Goal: Use online tool/utility: Utilize a website feature to perform a specific function

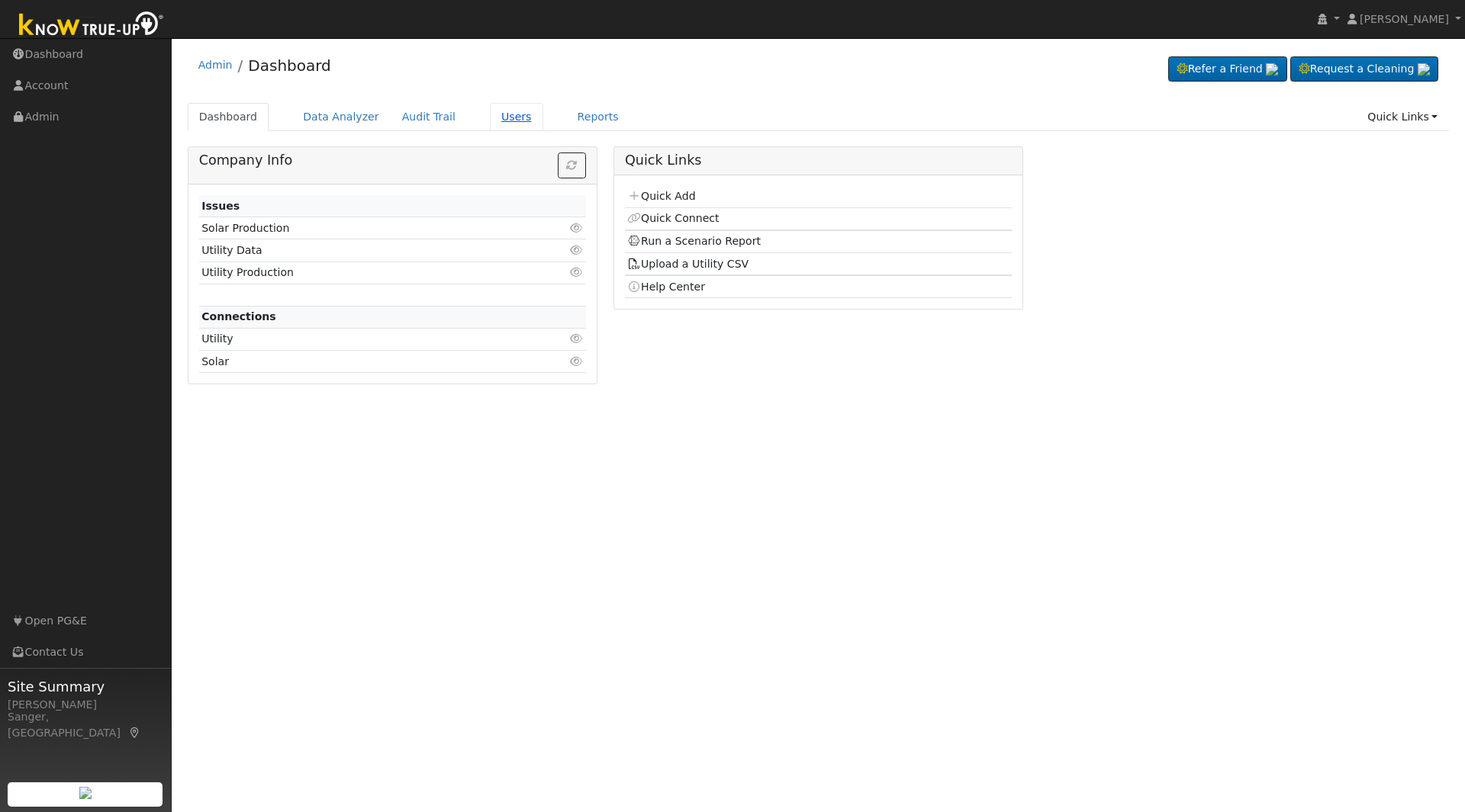
click at [496, 113] on link "Users" at bounding box center [517, 117] width 54 height 28
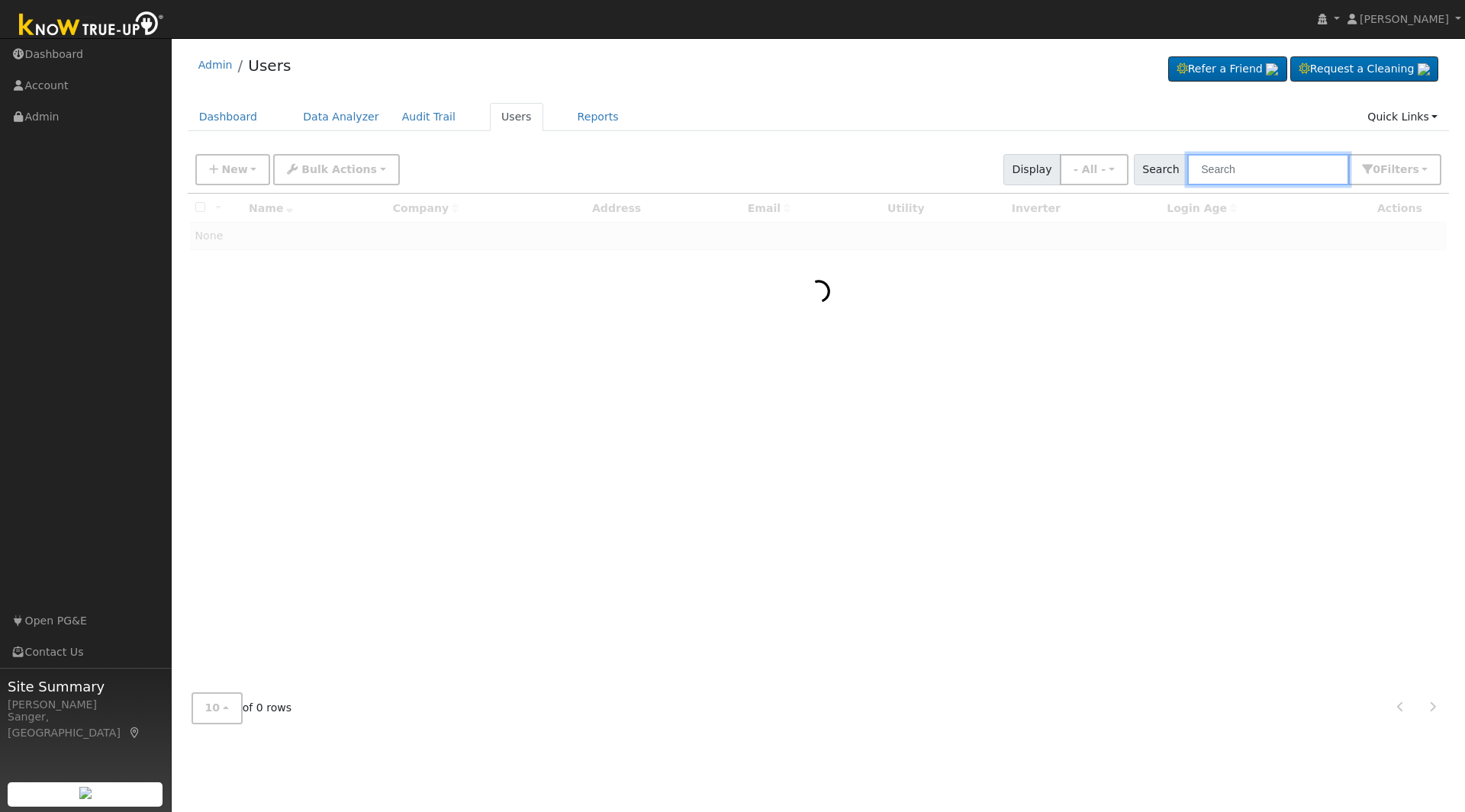
click at [1255, 175] on input "text" at bounding box center [1268, 169] width 162 height 31
paste input "desanti4@yahoo.com"
type input "desanti4@yahoo.com"
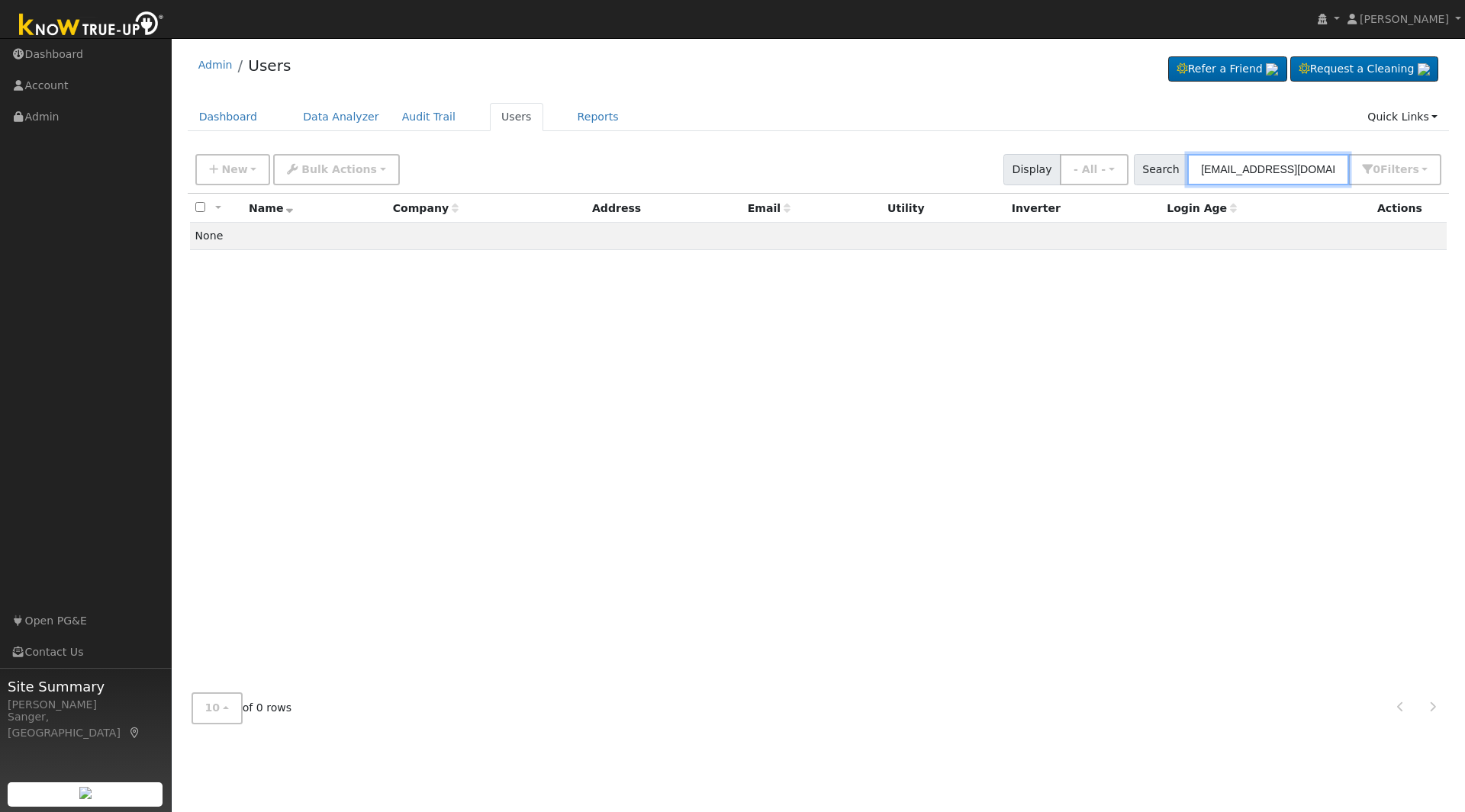
drag, startPoint x: 1326, startPoint y: 171, endPoint x: 1059, endPoint y: 184, distance: 267.3
click at [1059, 184] on div "New Add User Quick Add Quick Connect Quick Convert Lead Bulk Actions Send Email…" at bounding box center [818, 166] width 1252 height 37
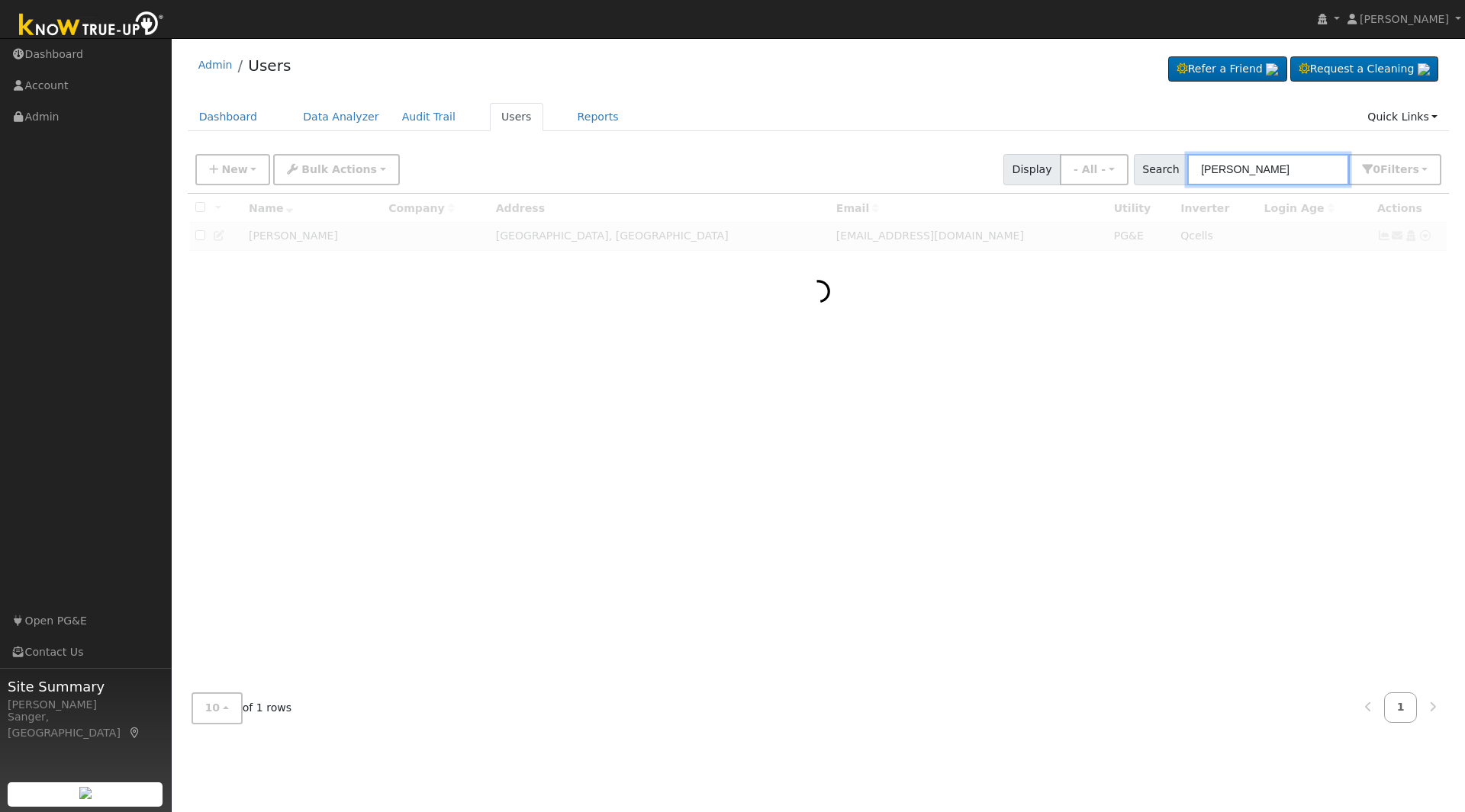
type input "linda traynor"
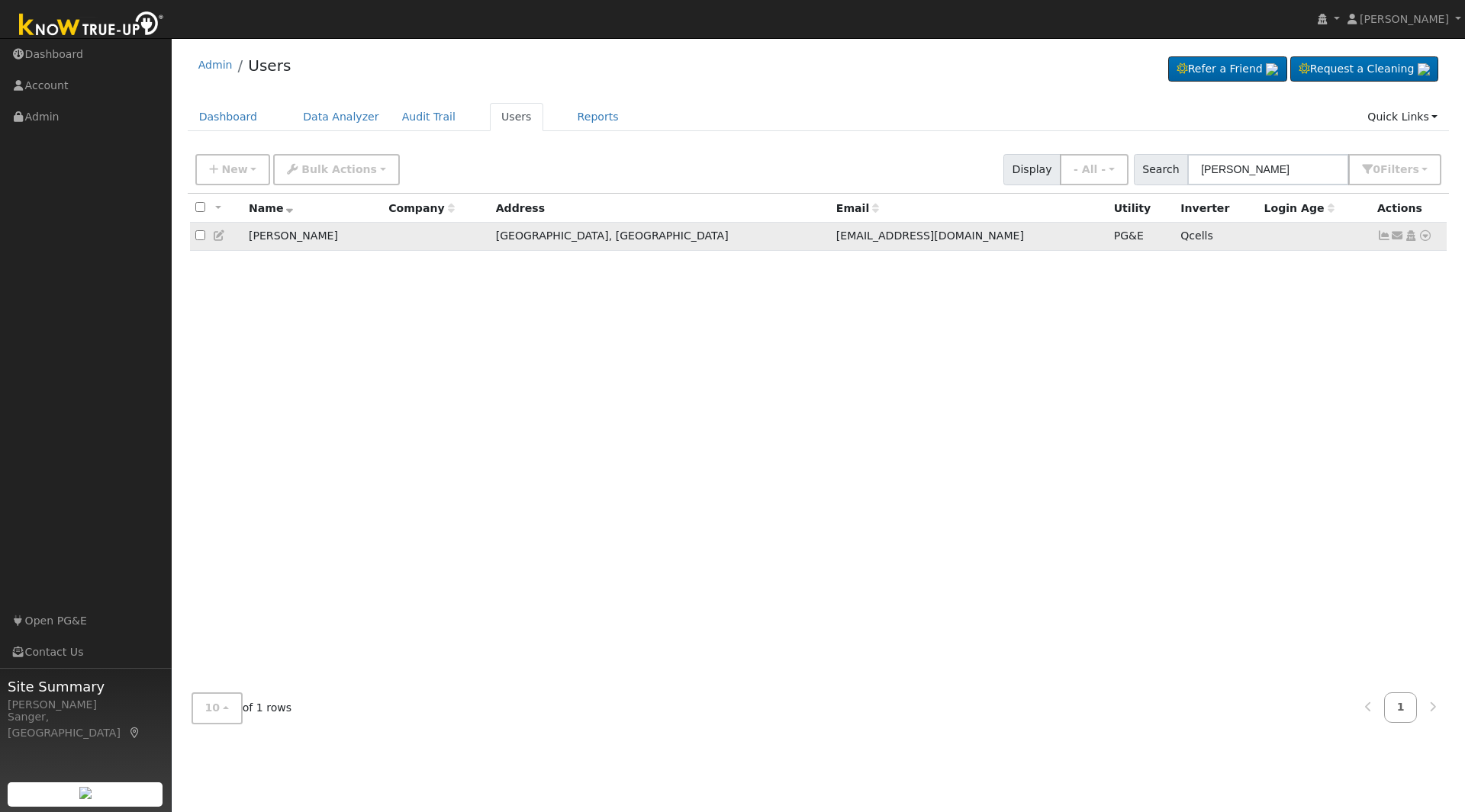
click at [1426, 237] on icon at bounding box center [1425, 235] width 14 height 10
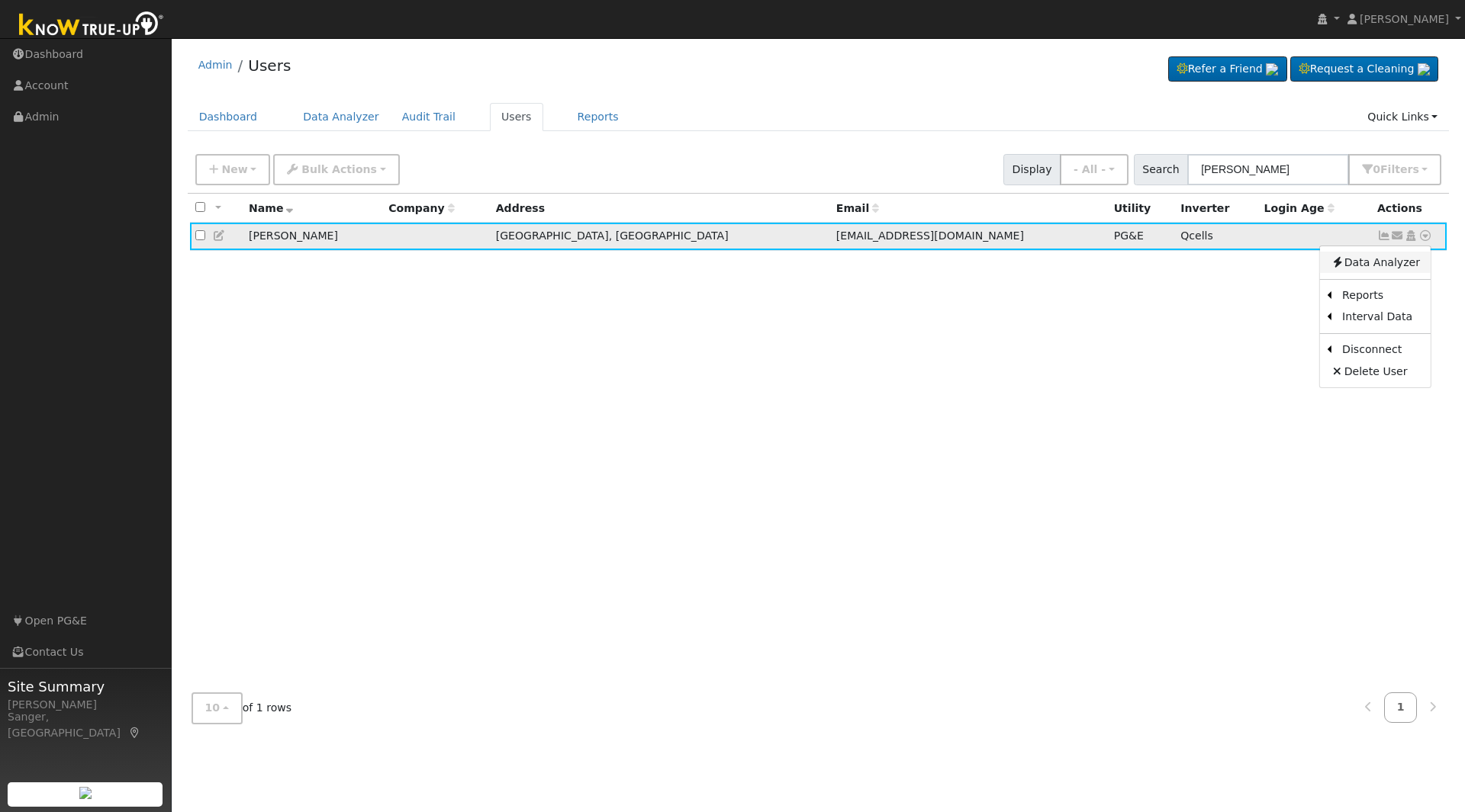
click at [1395, 270] on link "Data Analyzer" at bounding box center [1375, 262] width 111 height 22
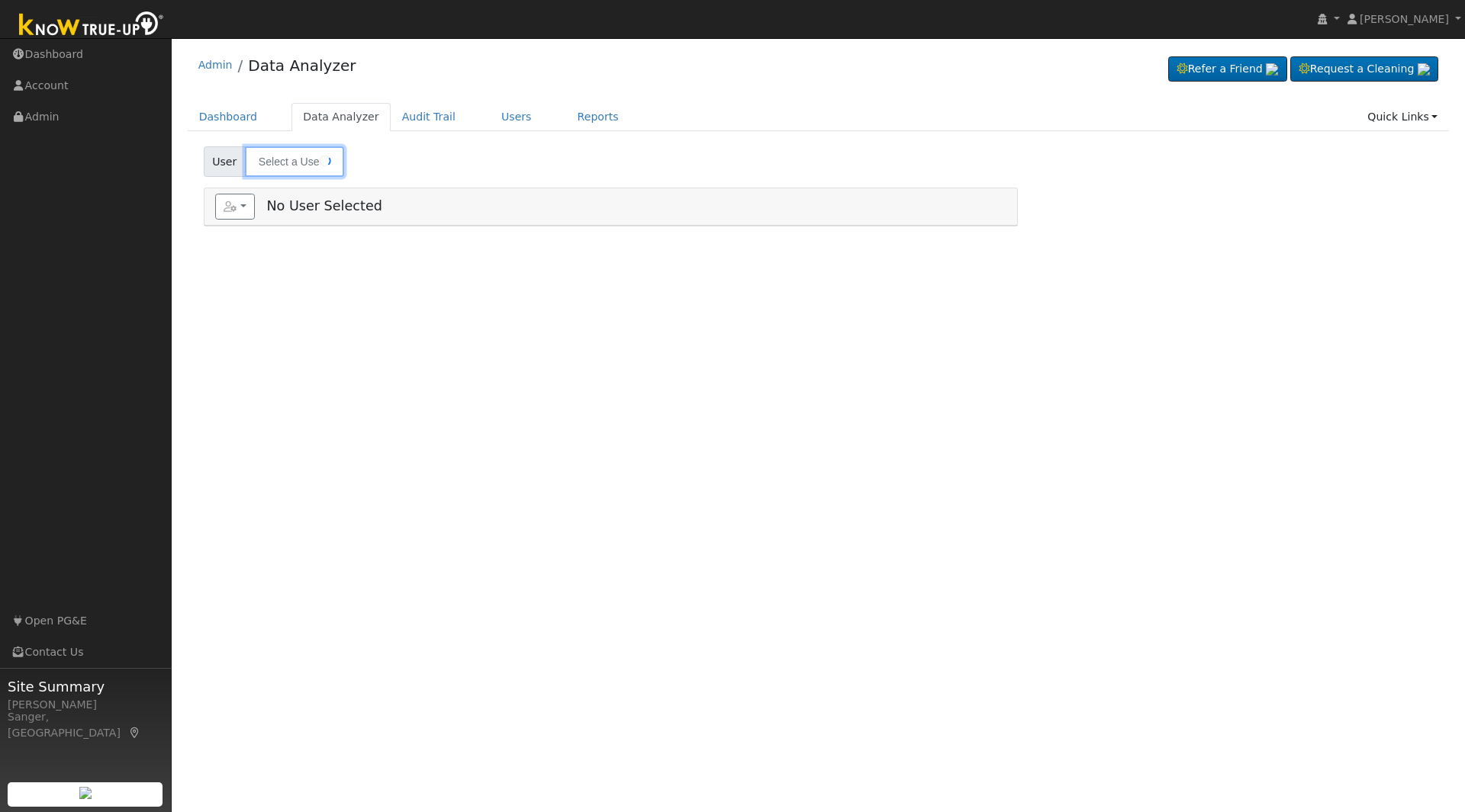
type input "[PERSON_NAME]"
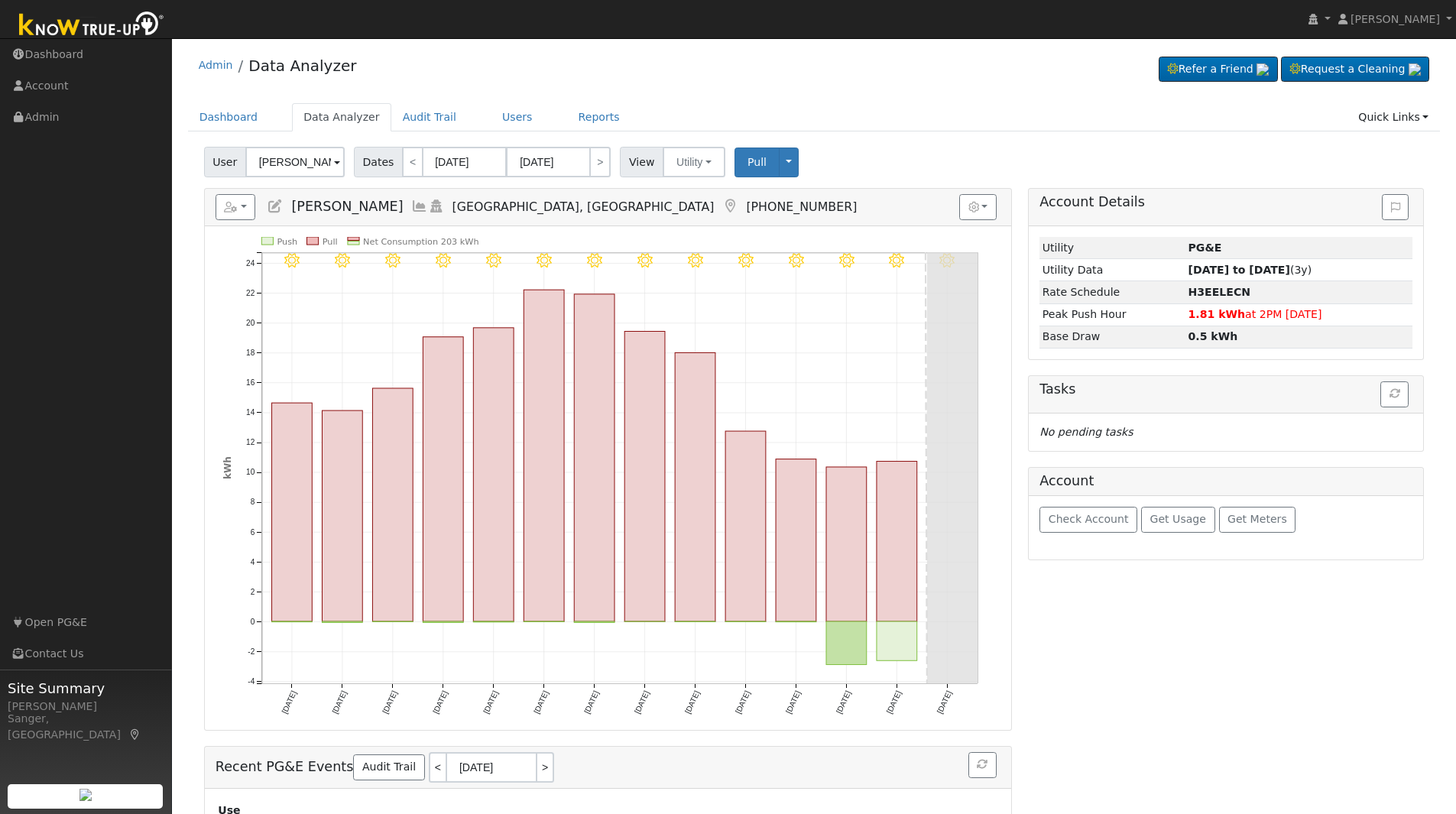
click at [411, 206] on icon at bounding box center [419, 206] width 17 height 14
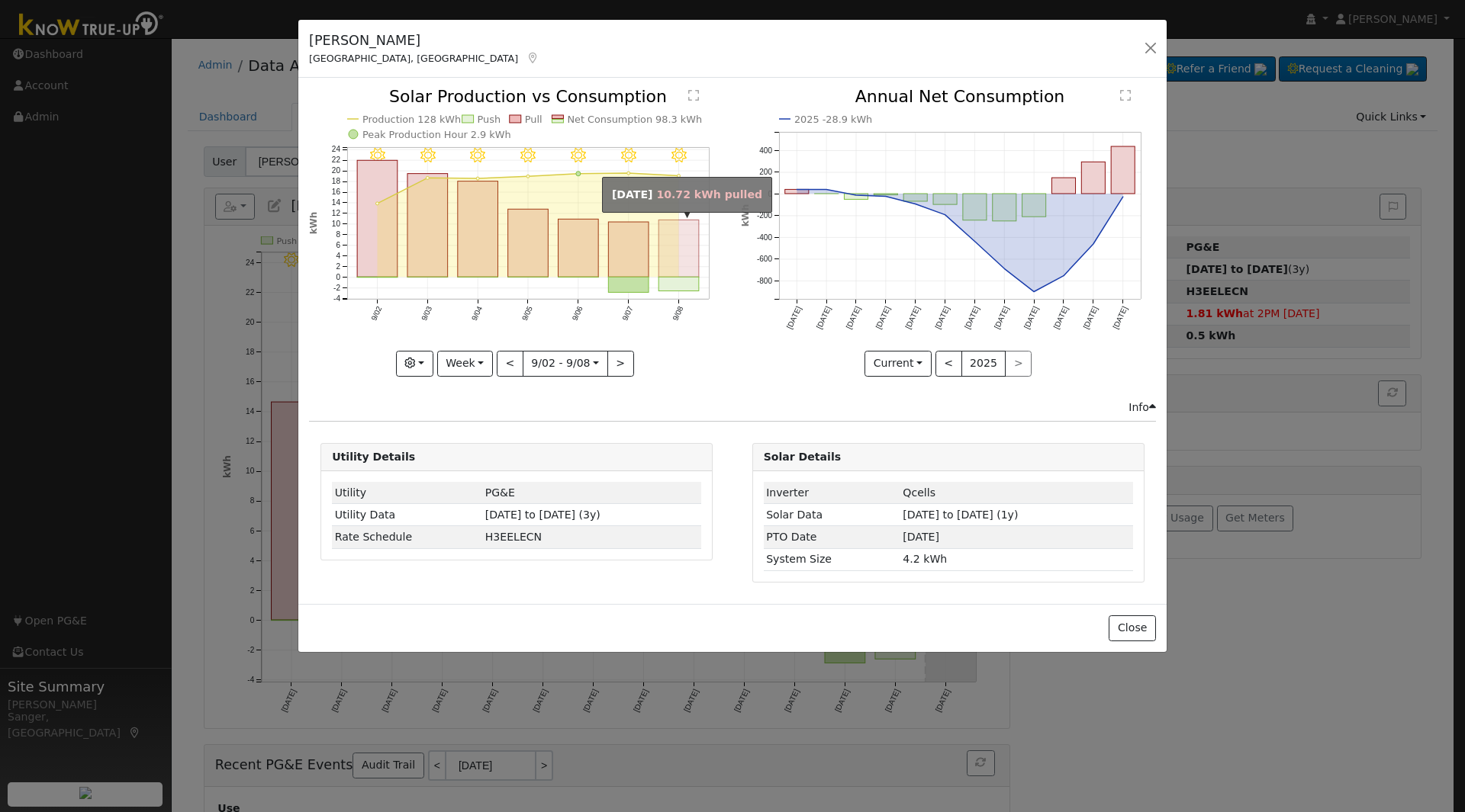
click at [676, 265] on rect "onclick=""" at bounding box center [679, 249] width 40 height 57
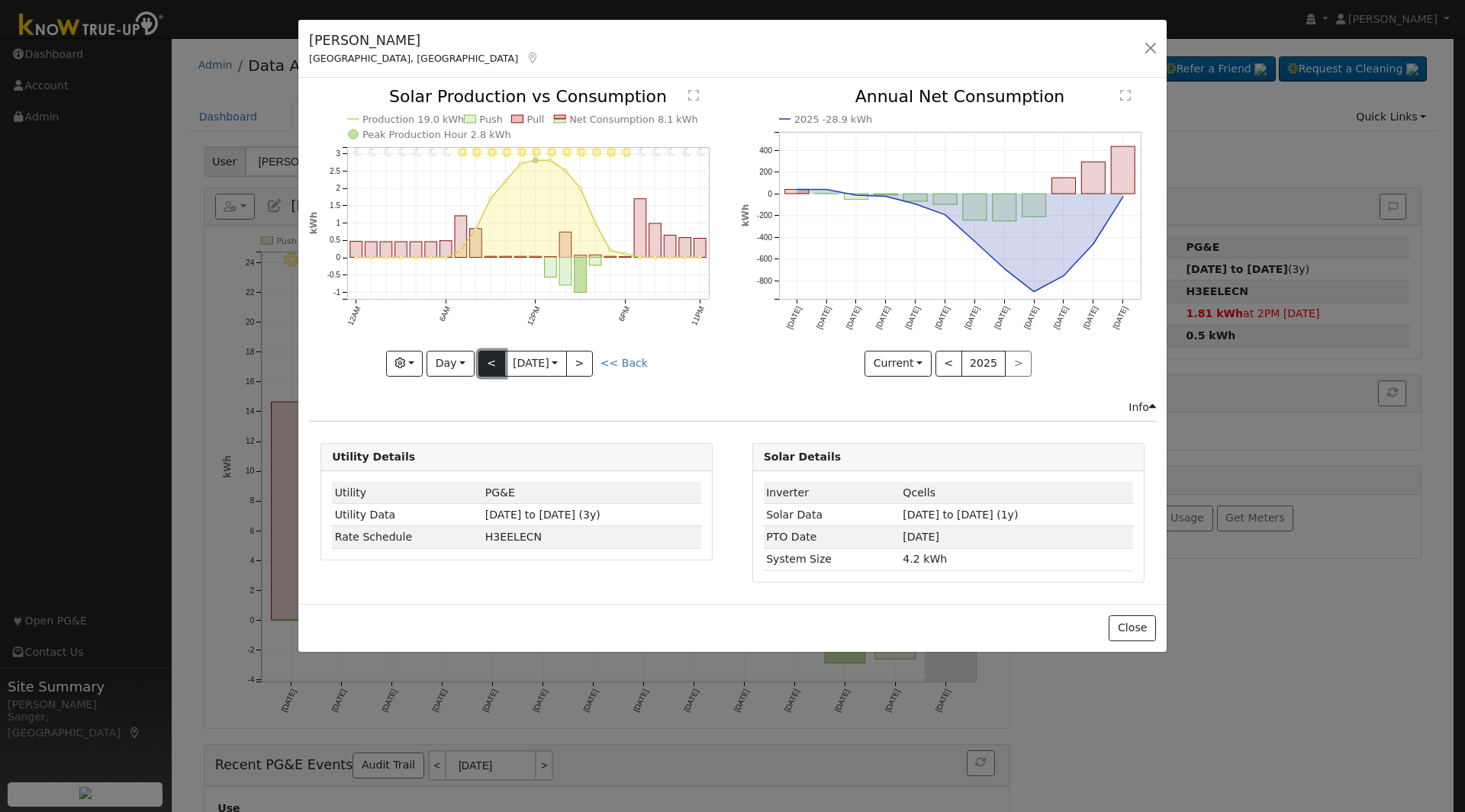
click at [491, 360] on button "<" at bounding box center [491, 364] width 26 height 26
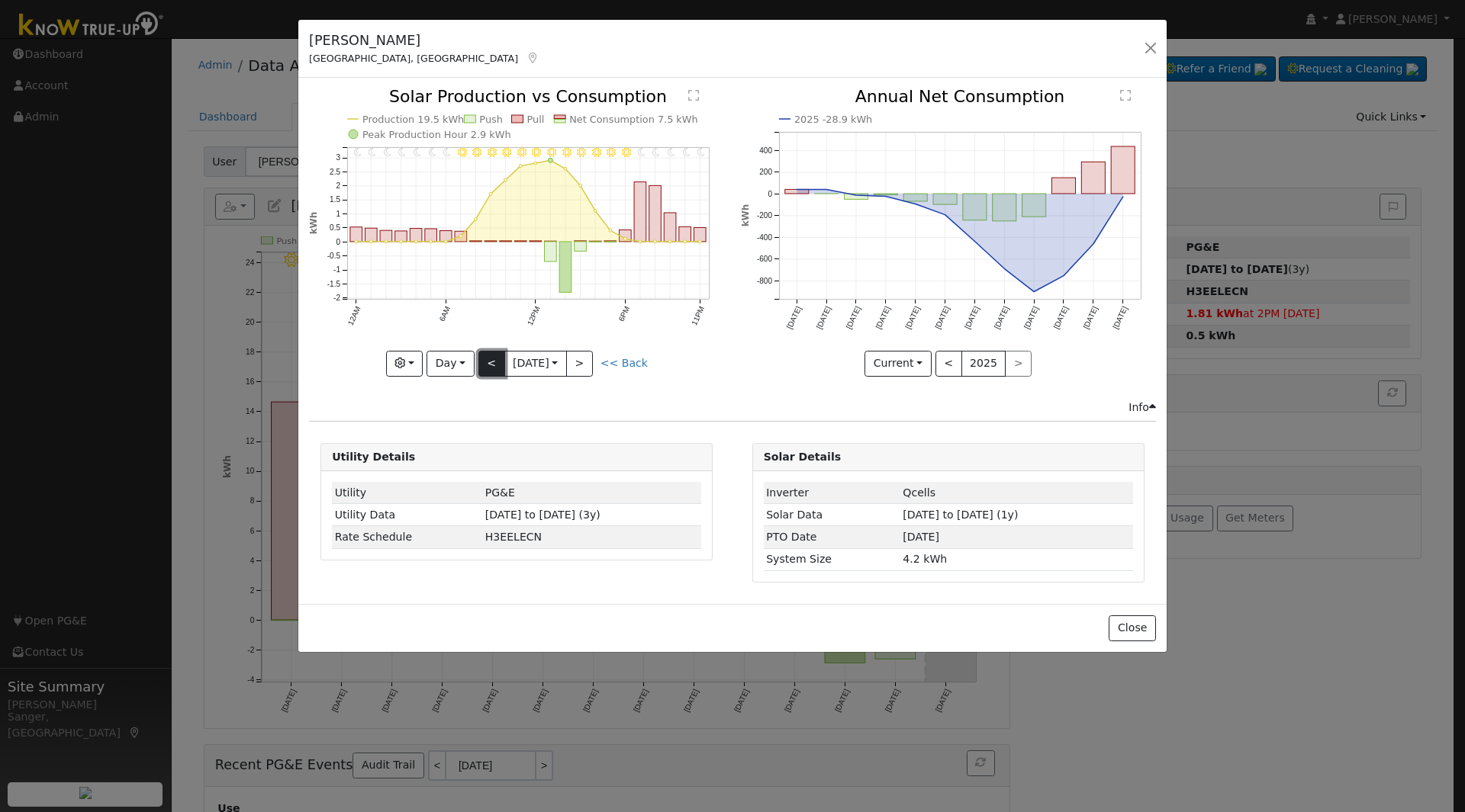
click at [491, 360] on button "<" at bounding box center [491, 364] width 26 height 26
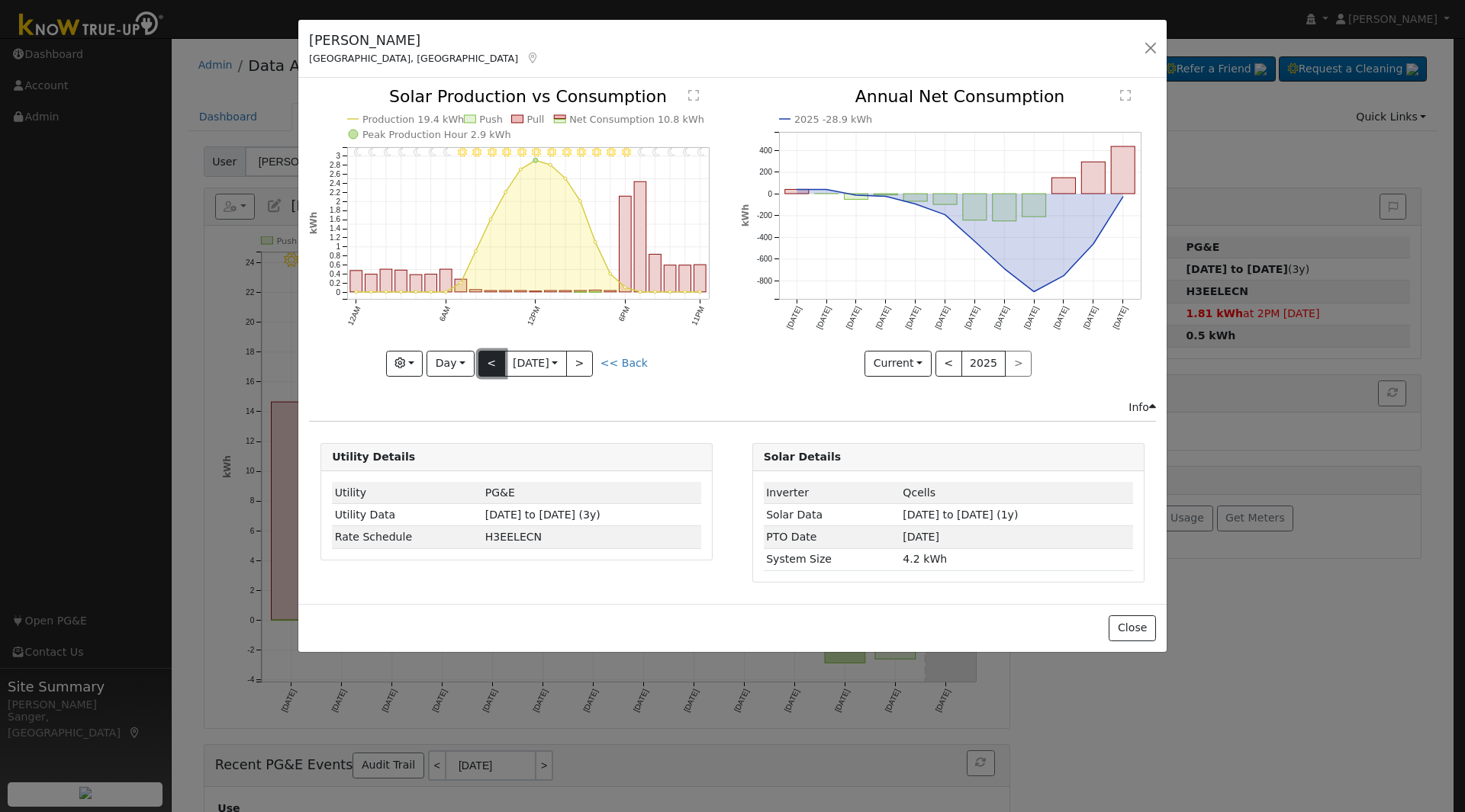
click at [491, 360] on button "<" at bounding box center [491, 364] width 26 height 26
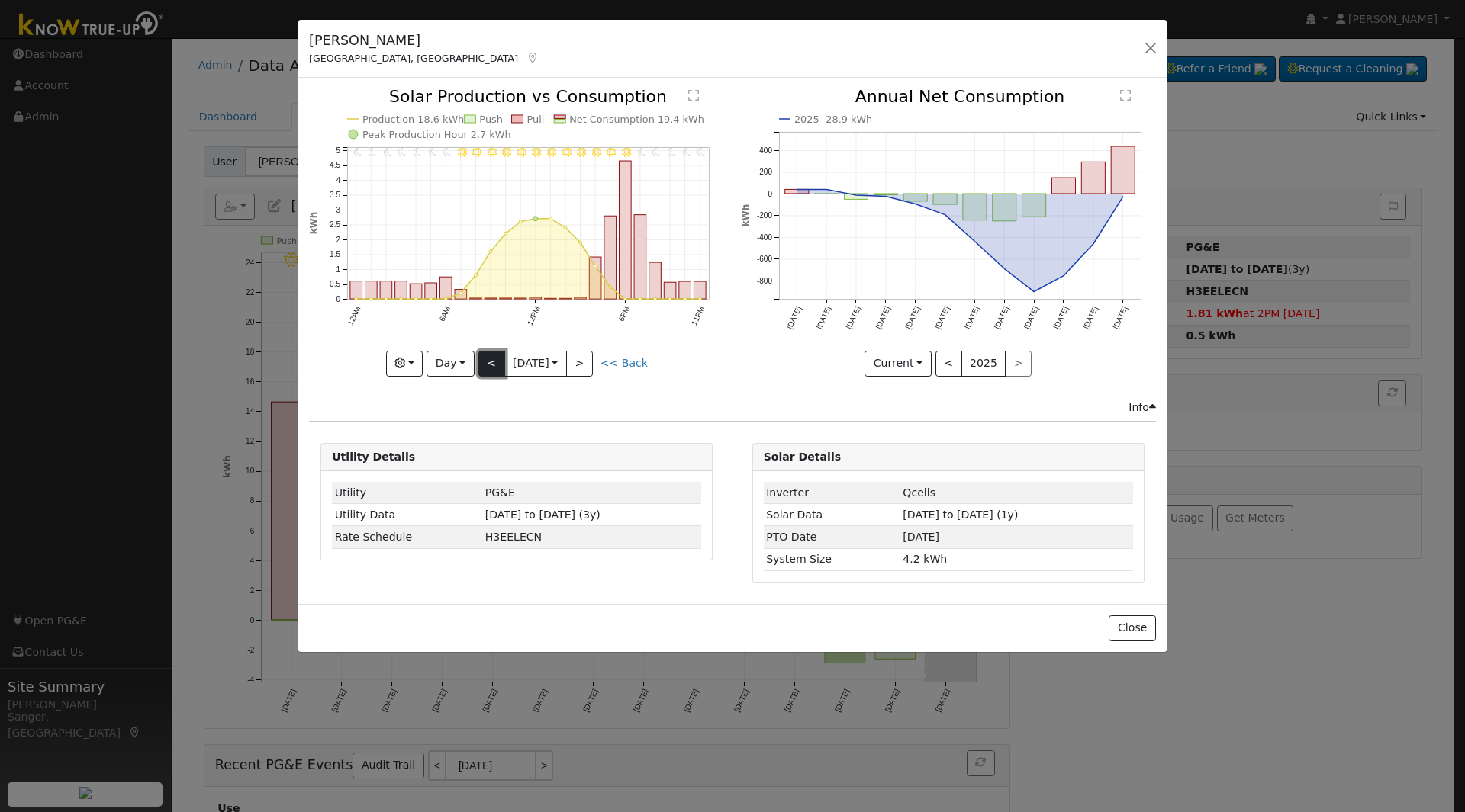
click at [491, 360] on button "<" at bounding box center [491, 364] width 26 height 26
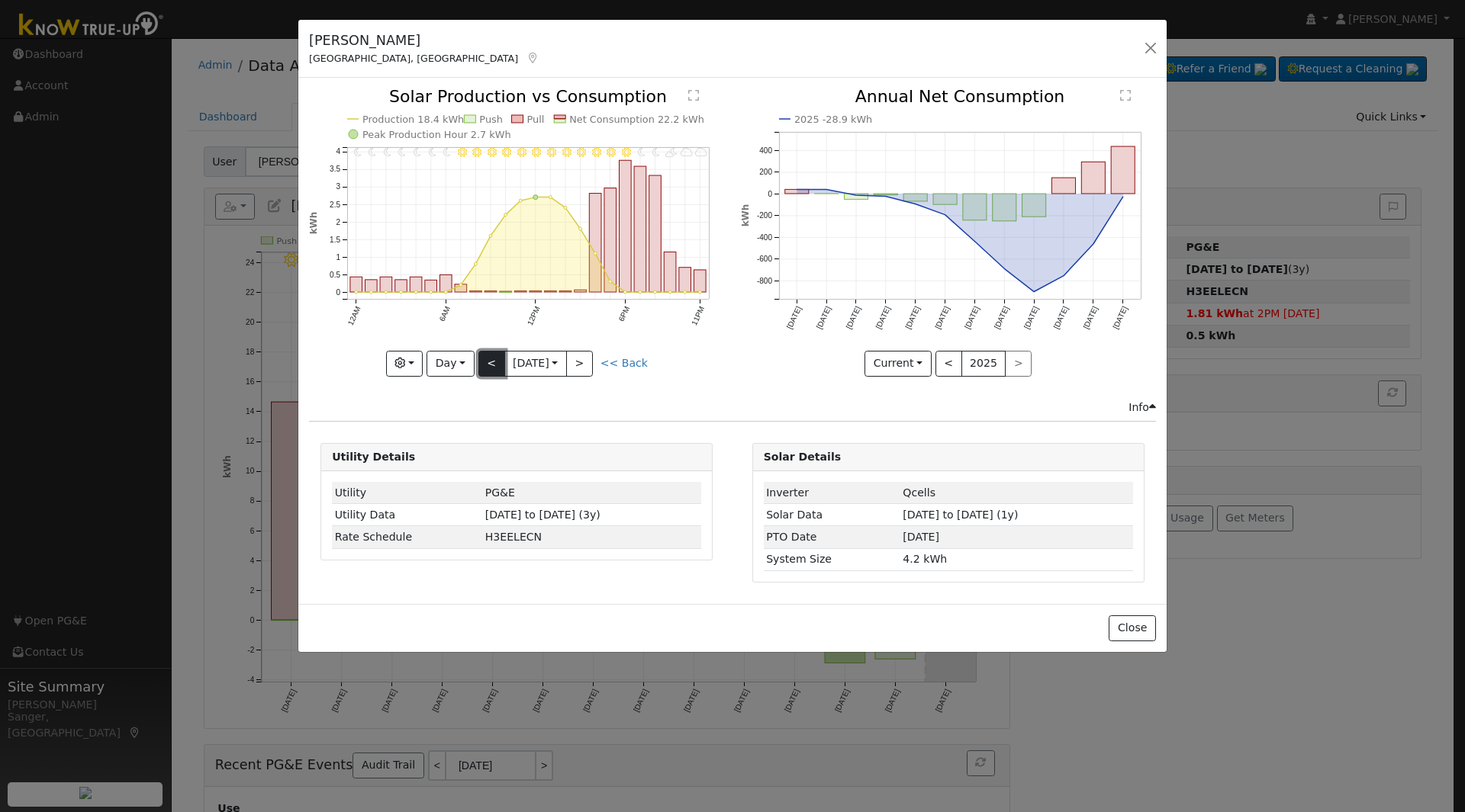
click at [491, 360] on button "<" at bounding box center [491, 364] width 26 height 26
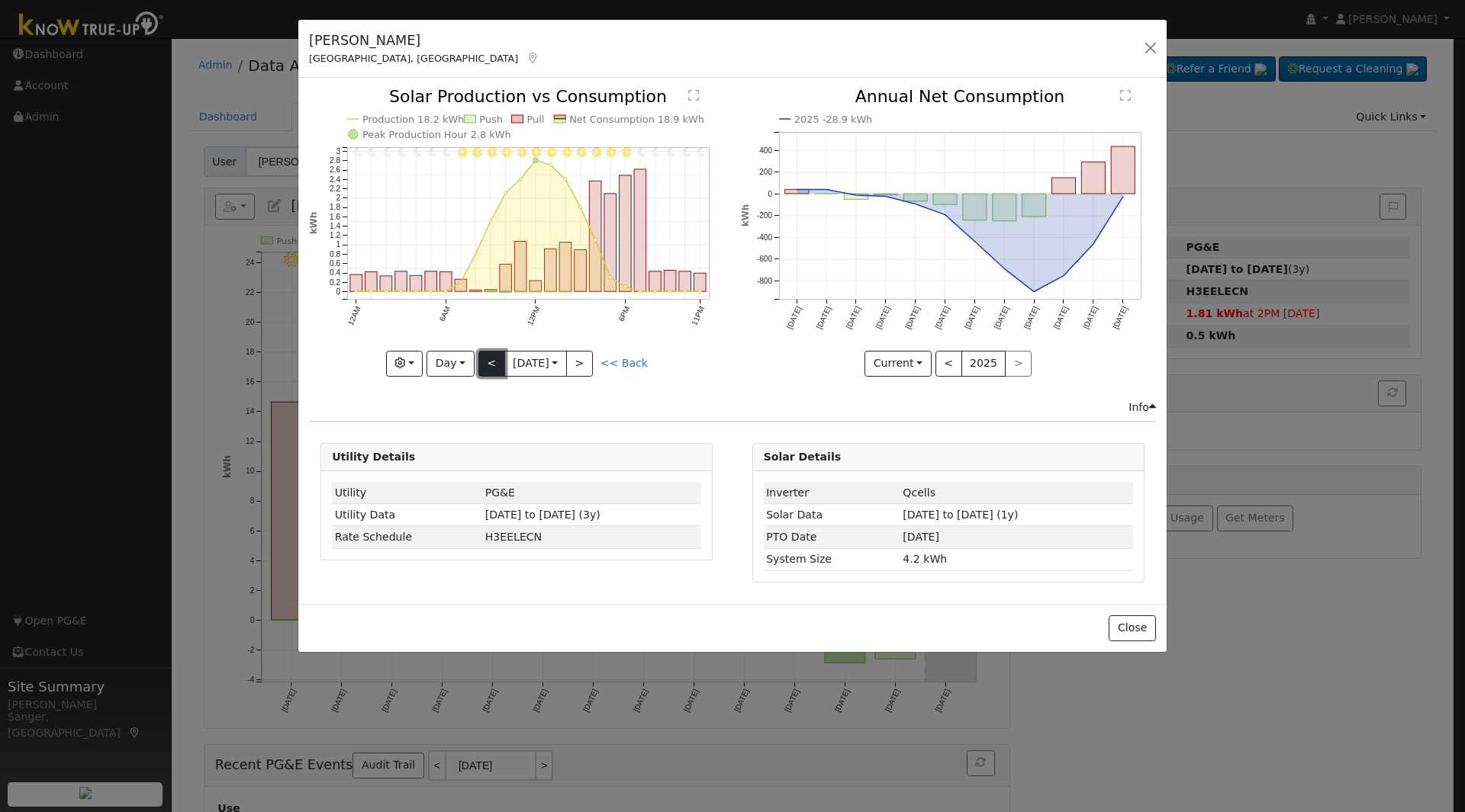
click at [491, 360] on button "<" at bounding box center [491, 364] width 26 height 26
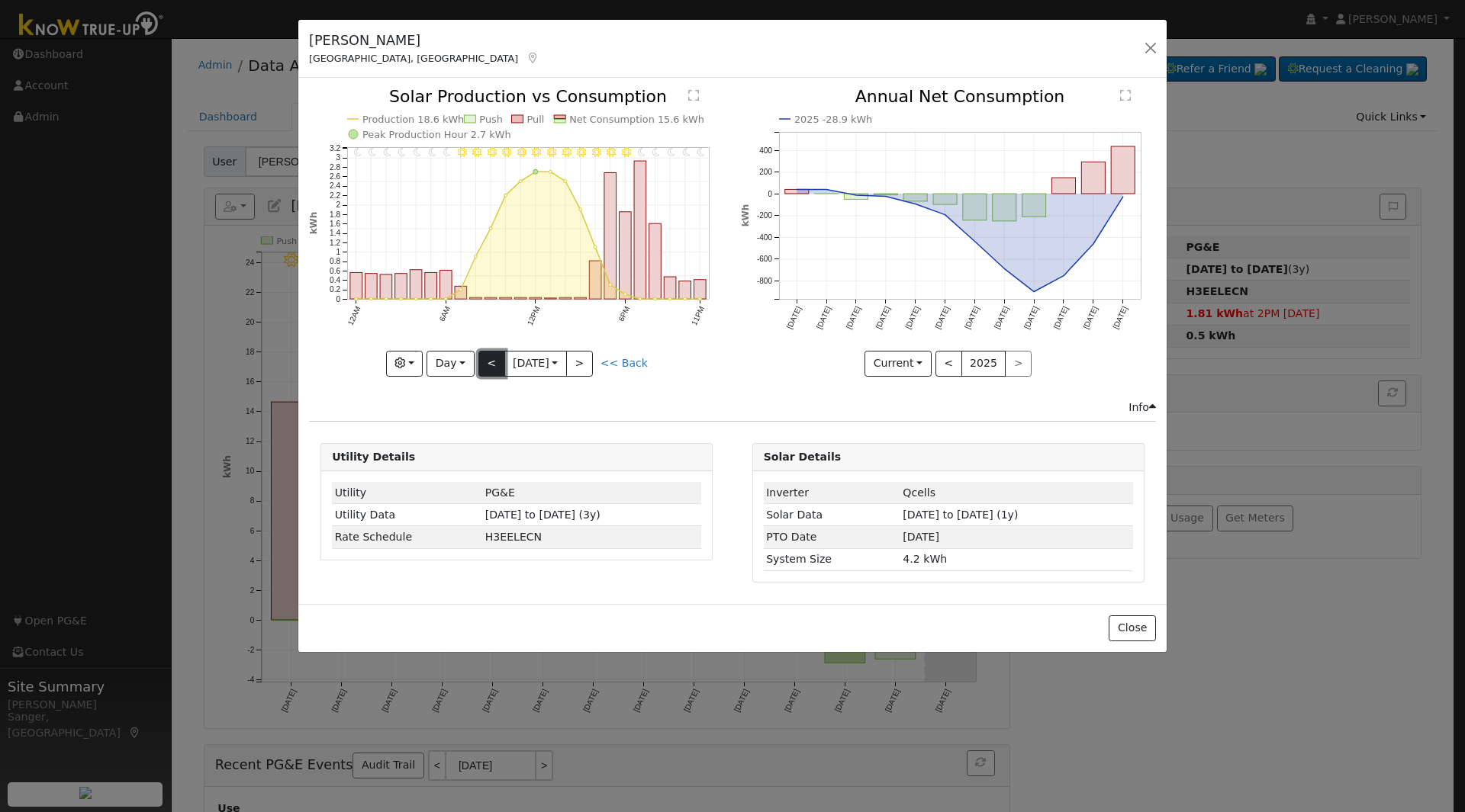
click at [491, 360] on button "<" at bounding box center [491, 364] width 26 height 26
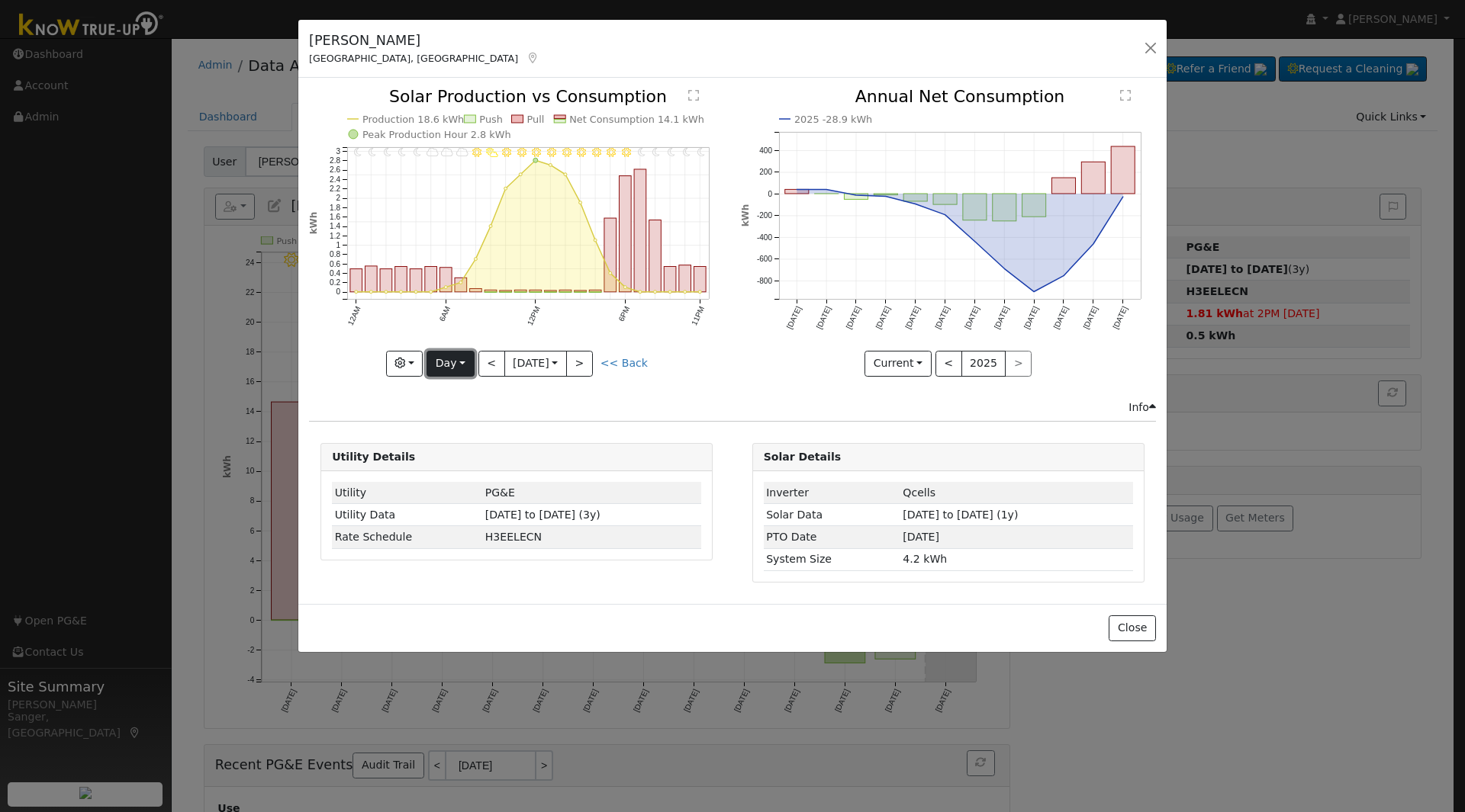
click at [445, 360] on button "Day" at bounding box center [450, 364] width 47 height 26
click at [466, 427] on link "Month" at bounding box center [480, 437] width 106 height 22
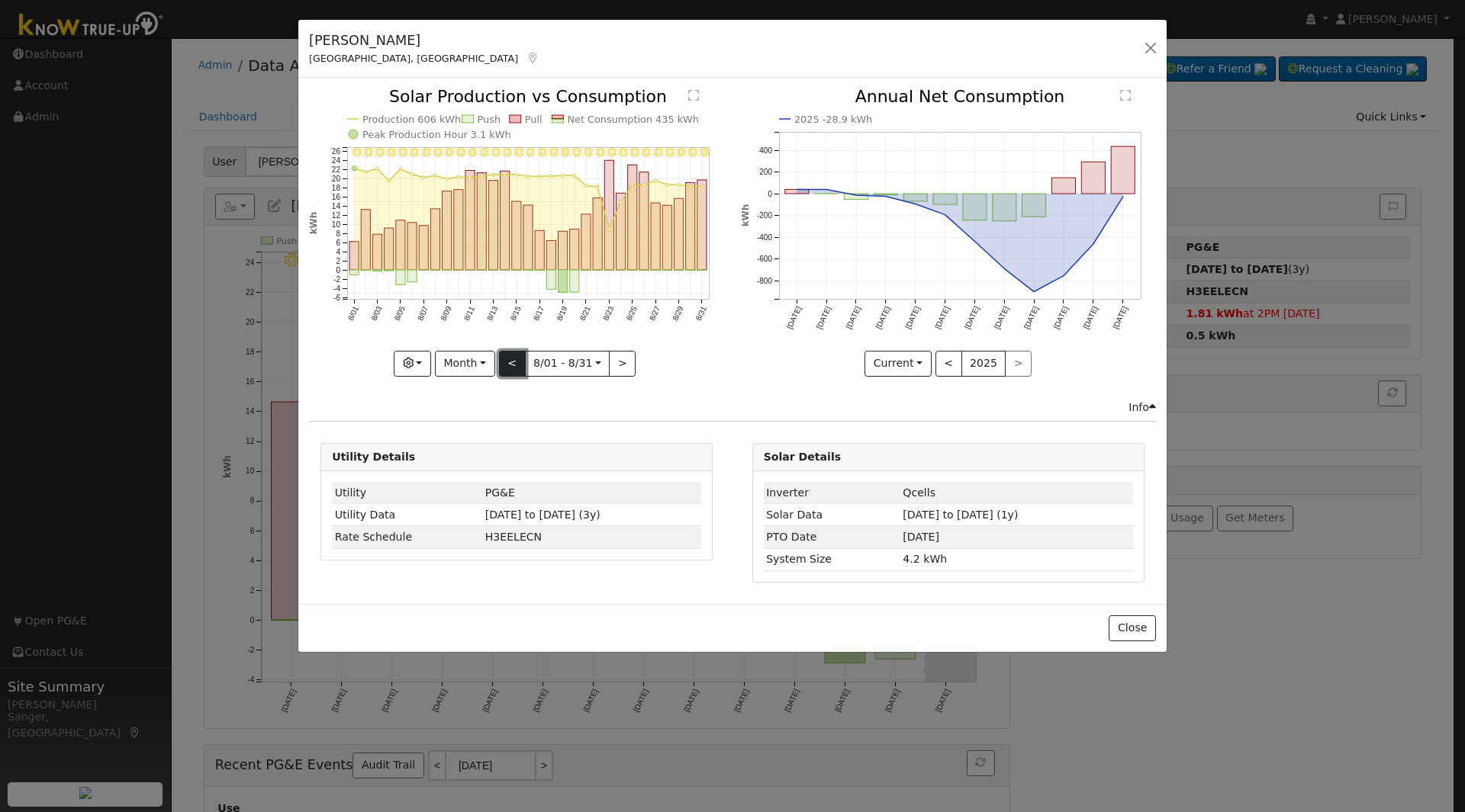
click at [515, 361] on button "<" at bounding box center [512, 364] width 26 height 26
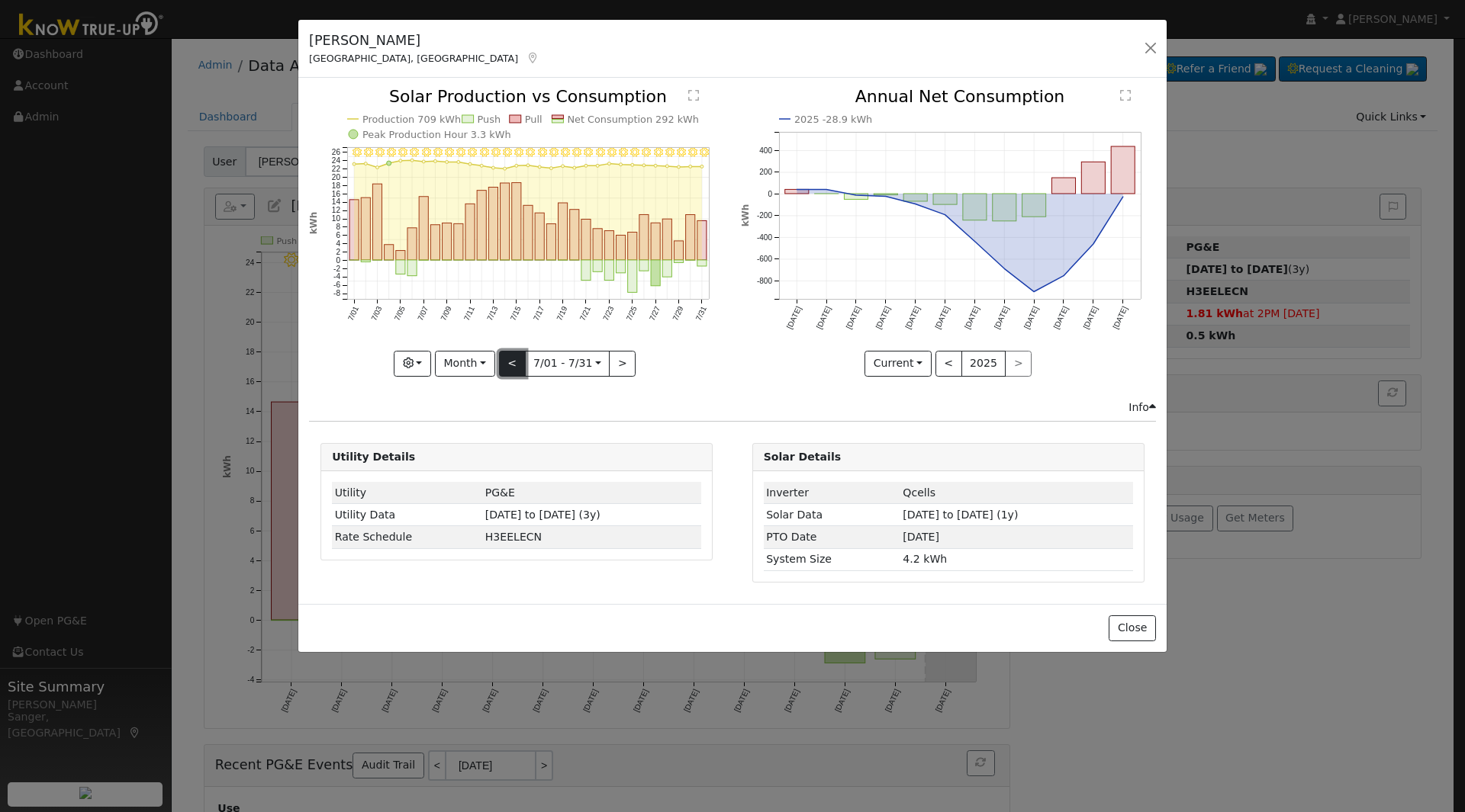
click at [515, 361] on button "<" at bounding box center [512, 364] width 26 height 26
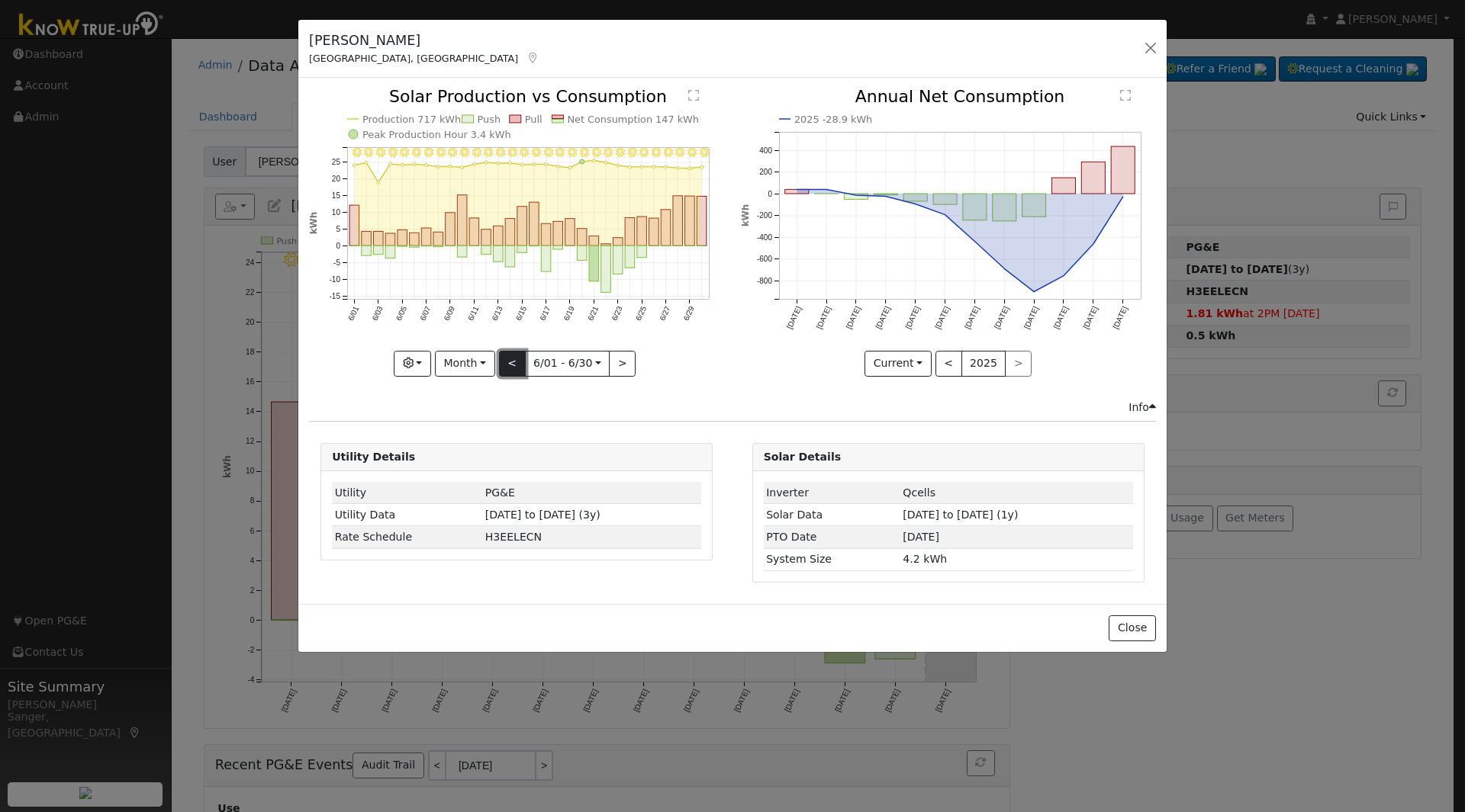
click at [515, 361] on button "<" at bounding box center [512, 364] width 26 height 26
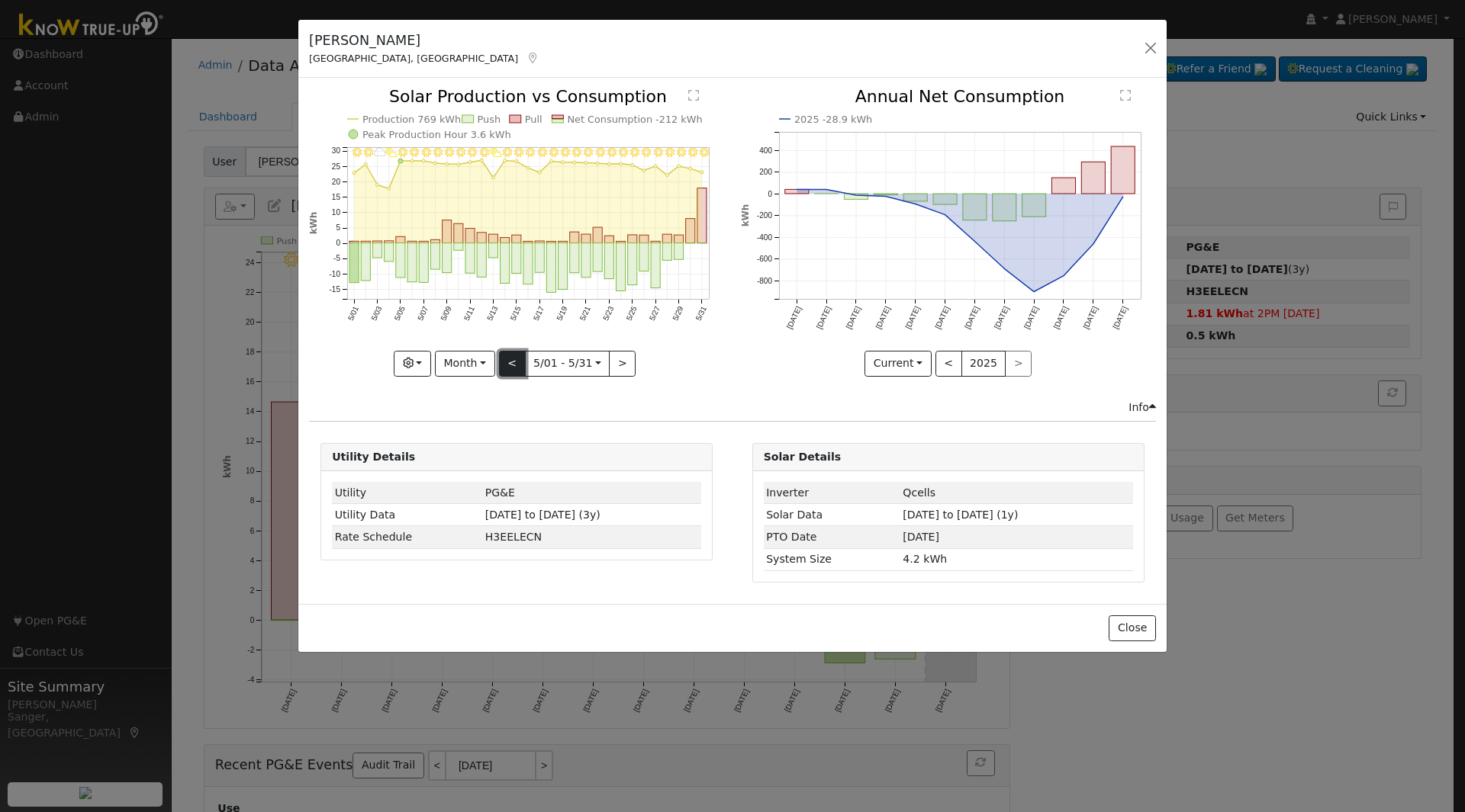
click at [515, 361] on button "<" at bounding box center [512, 364] width 26 height 26
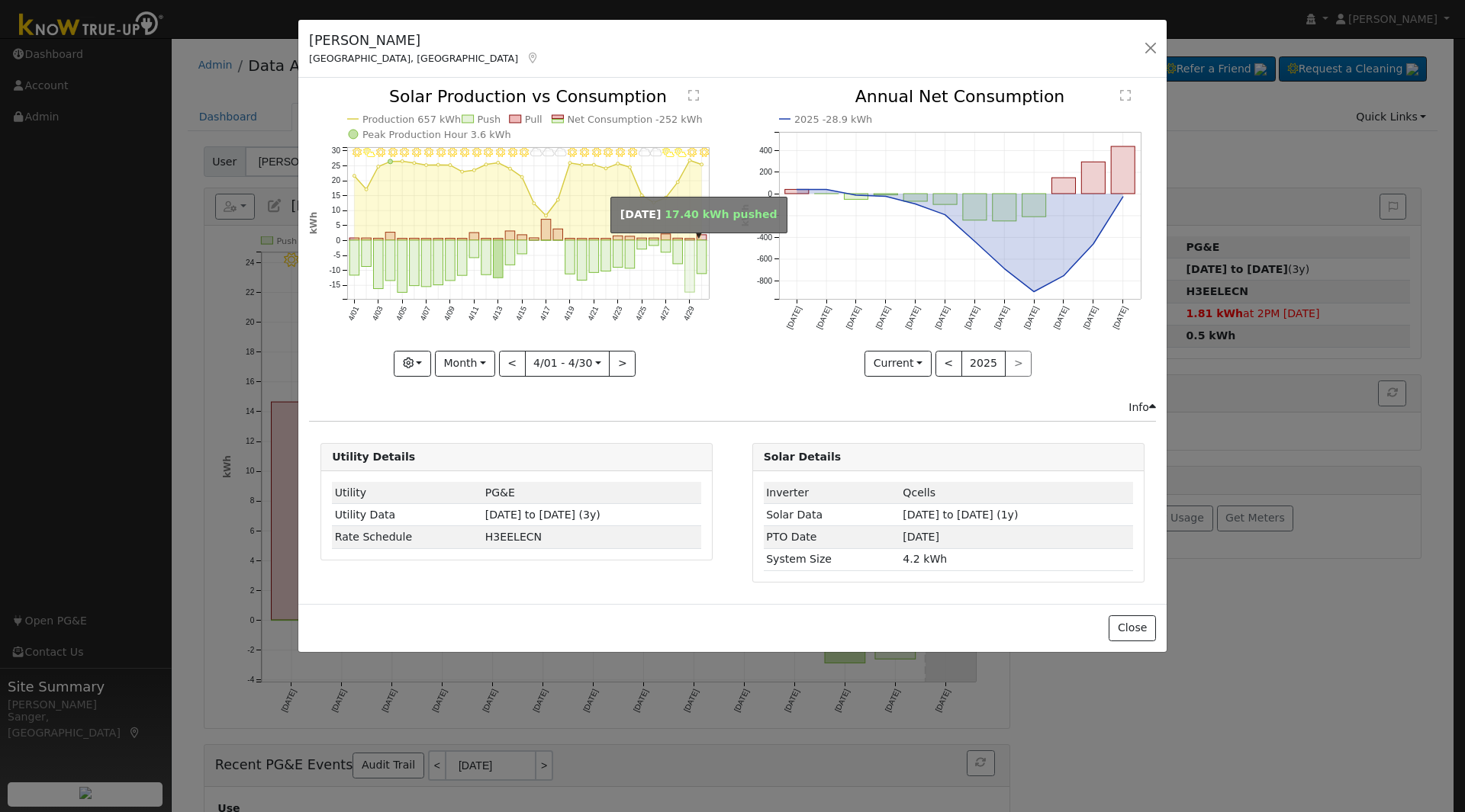
click at [691, 258] on rect "onclick=""" at bounding box center [690, 266] width 10 height 52
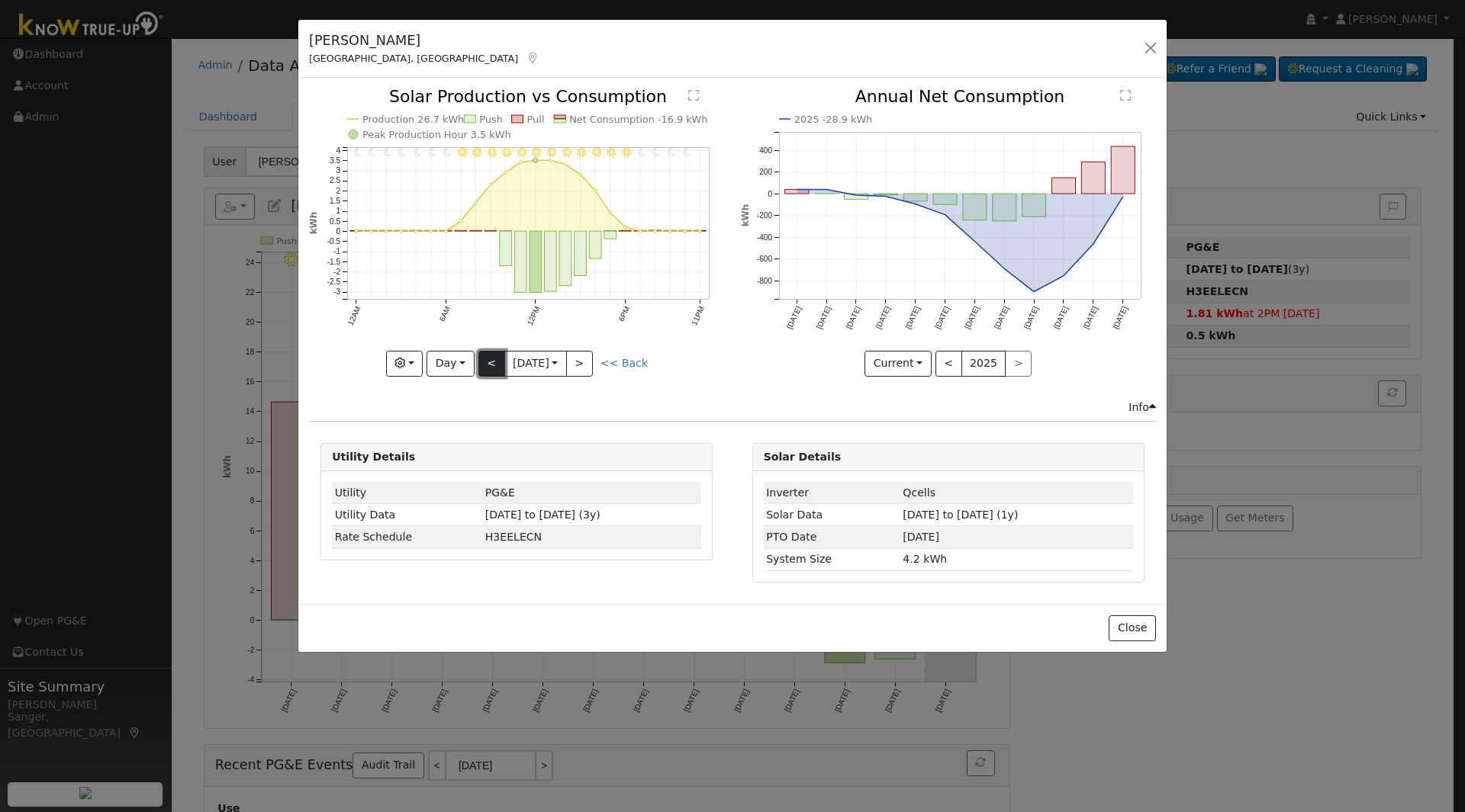
click at [490, 360] on button "<" at bounding box center [491, 364] width 26 height 26
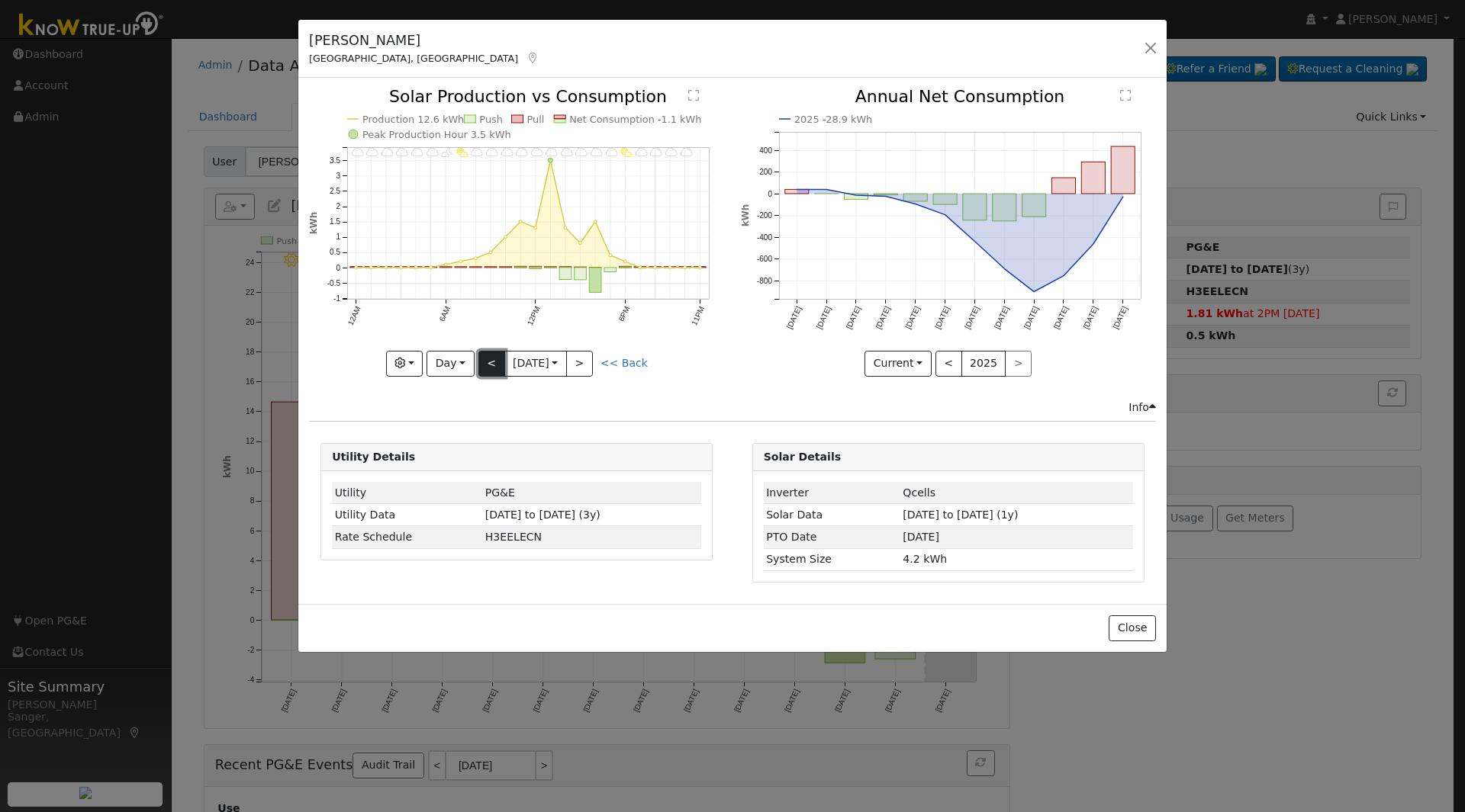
click at [490, 360] on button "<" at bounding box center [491, 364] width 26 height 26
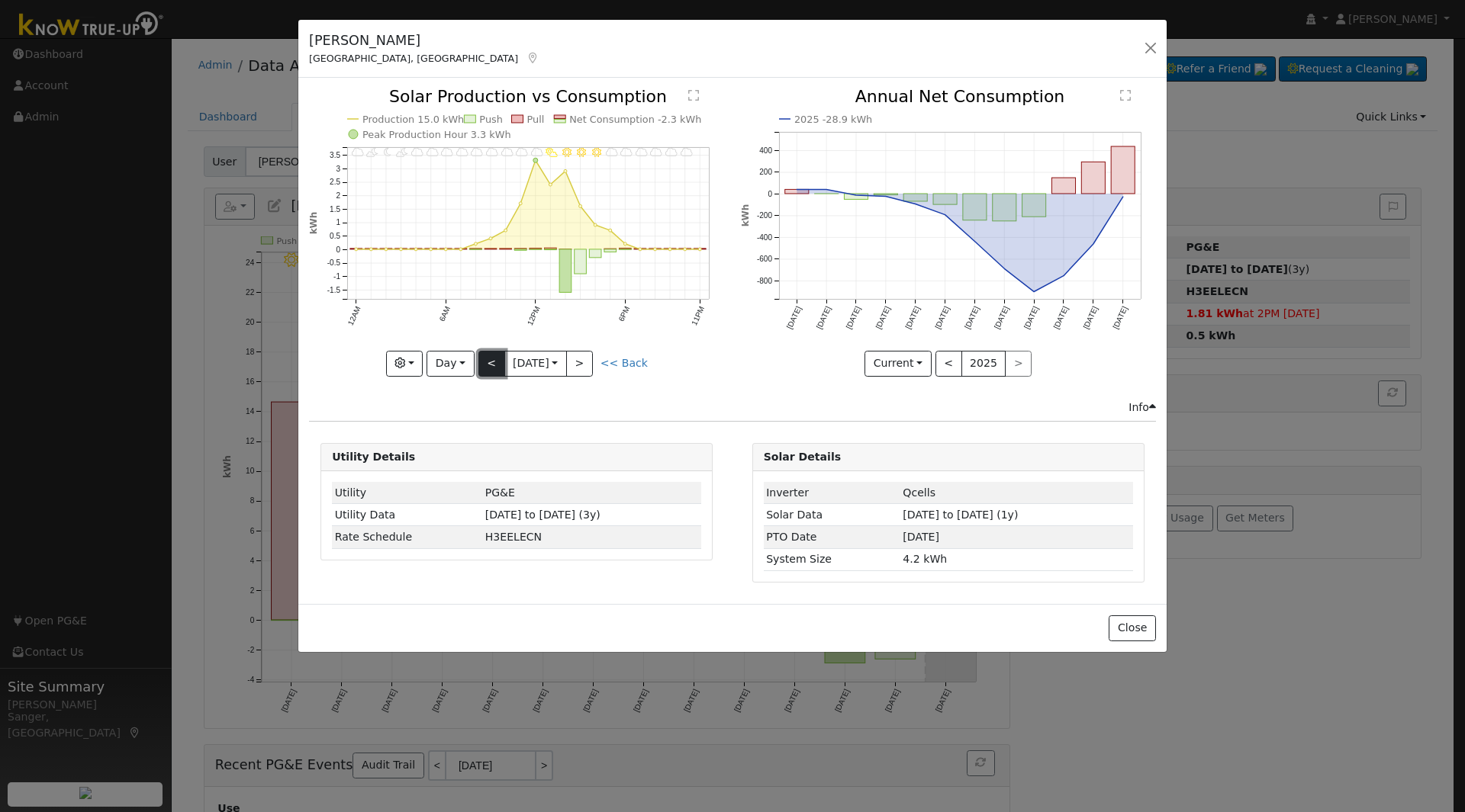
click at [490, 360] on button "<" at bounding box center [491, 364] width 26 height 26
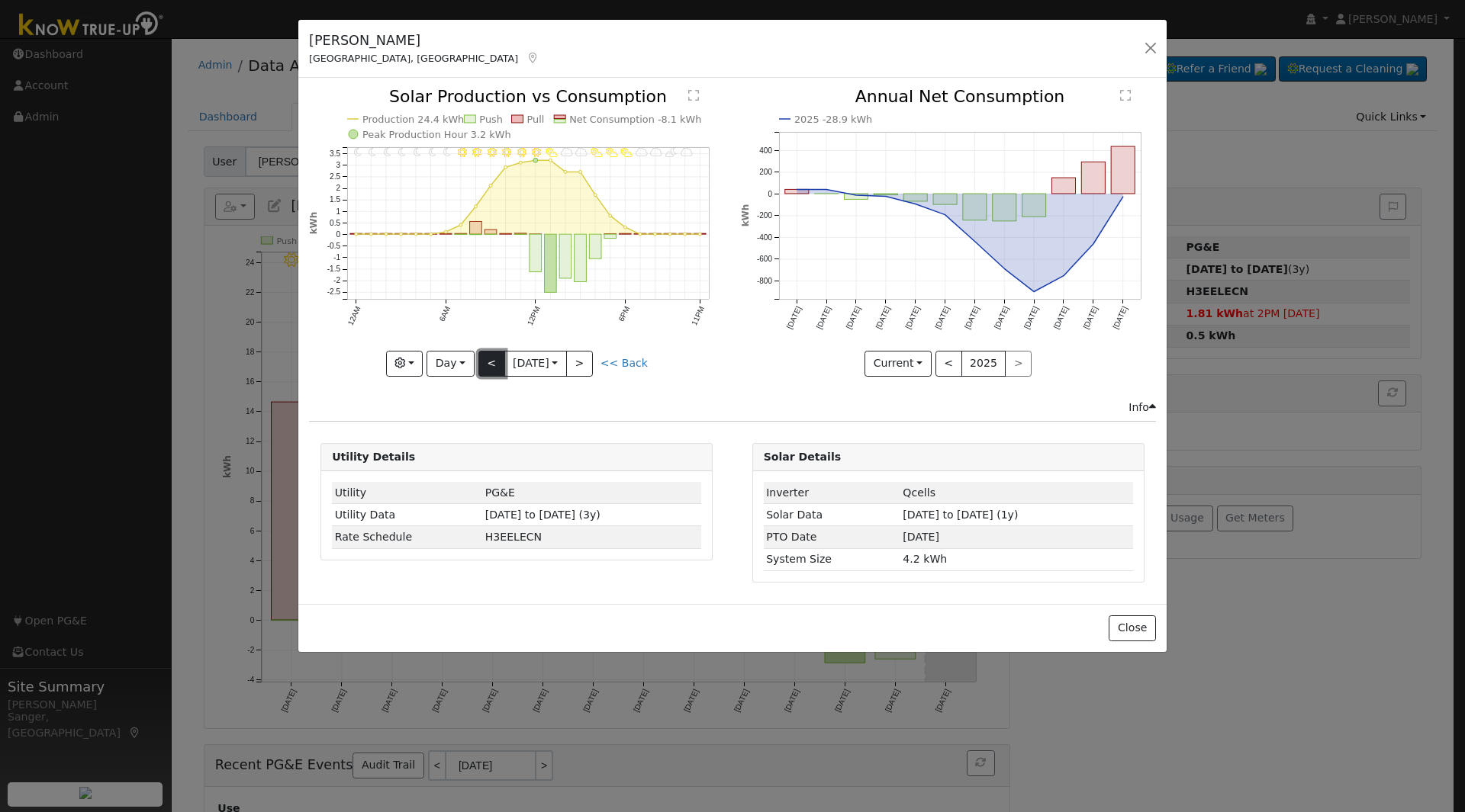
click at [490, 360] on button "<" at bounding box center [491, 364] width 26 height 26
click at [630, 359] on link "<< Back" at bounding box center [624, 362] width 47 height 12
type input "2025-04-01"
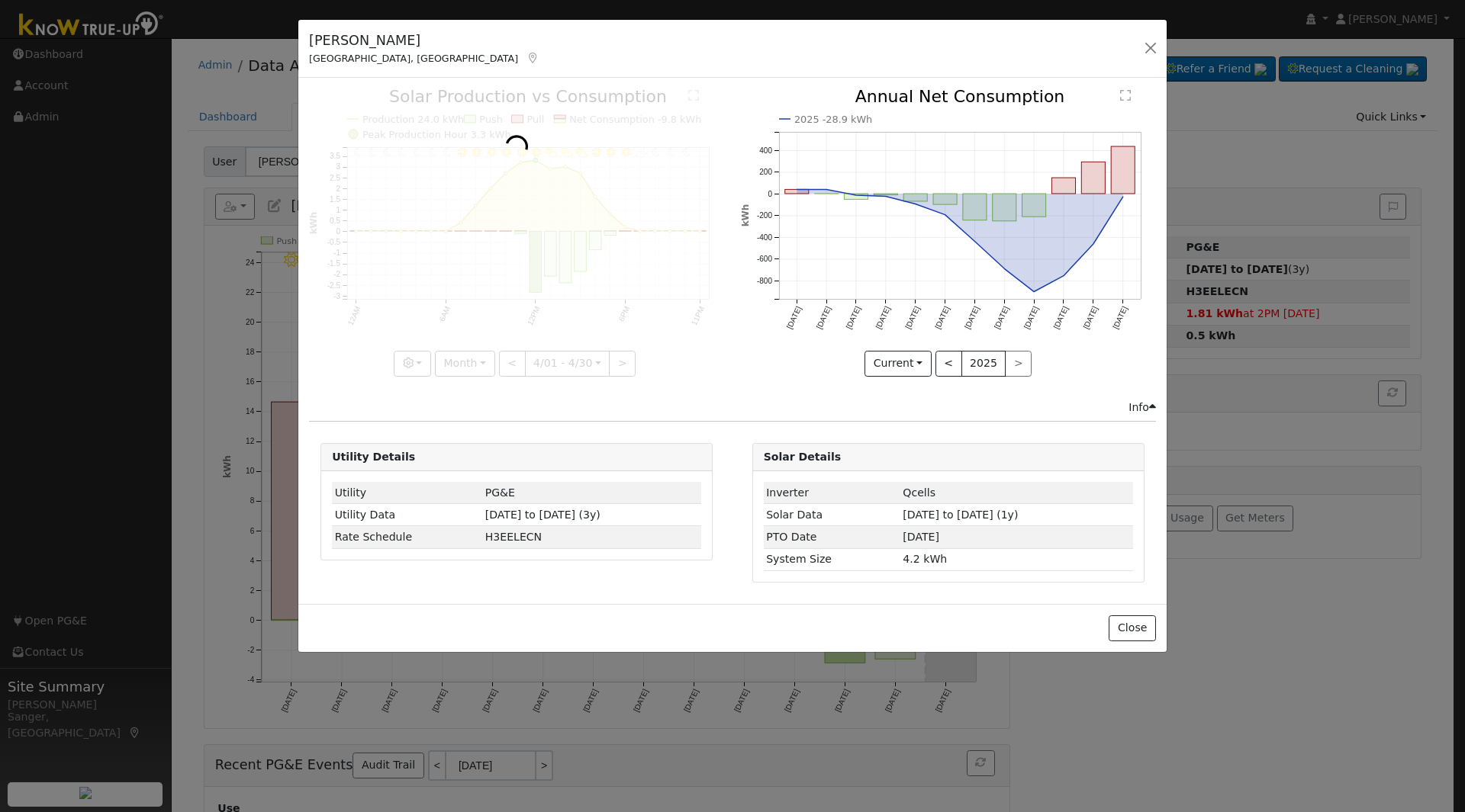
click at [554, 367] on div at bounding box center [517, 232] width 415 height 287
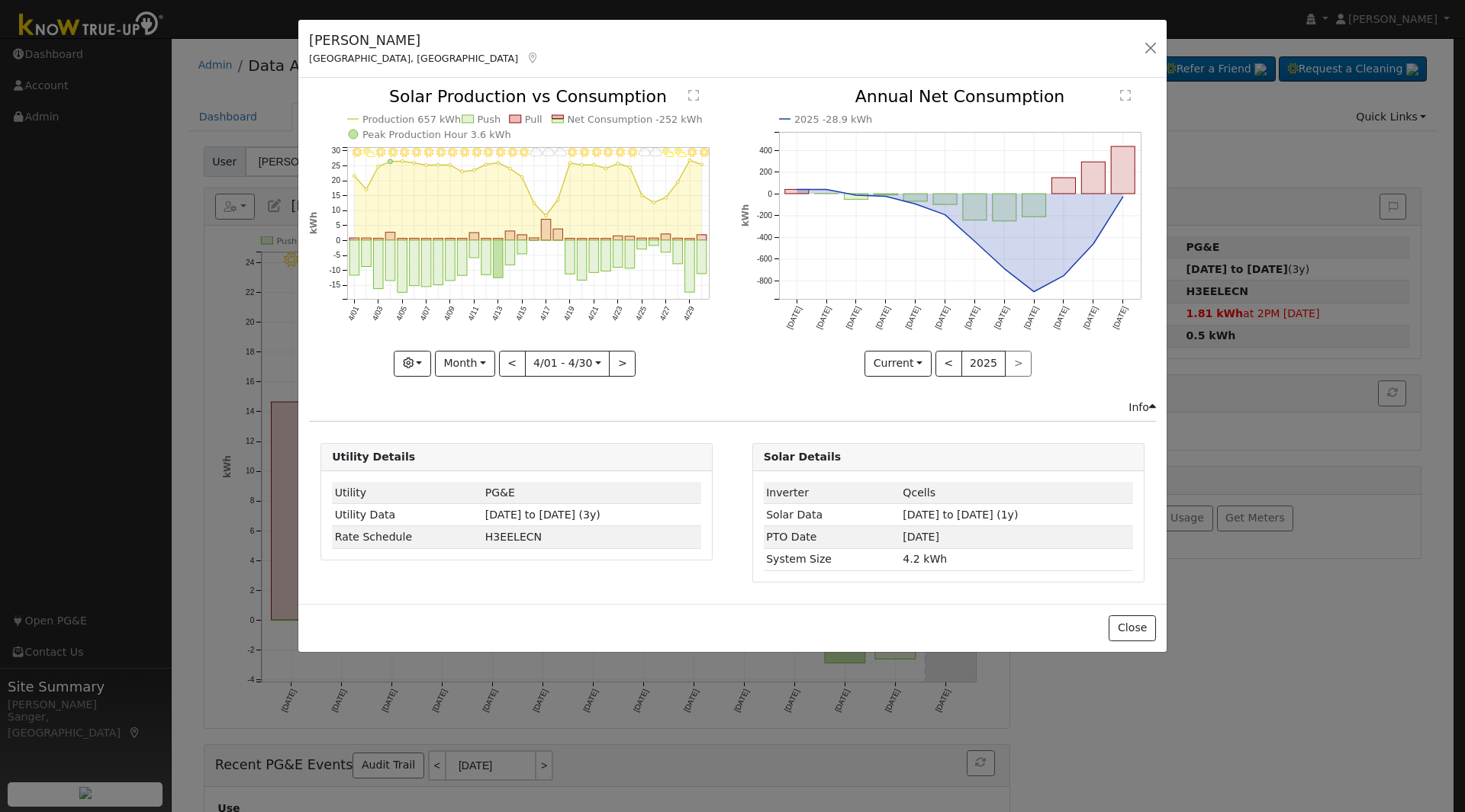
click at [554, 367] on input "2025-04-01" at bounding box center [567, 364] width 84 height 24
click at [604, 385] on select "January February March April May June July August September October November De…" at bounding box center [615, 390] width 100 height 18
select select "9"
click at [578, 381] on select "January February March April May June July August September October November De…" at bounding box center [615, 390] width 100 height 18
click at [466, 363] on button "Month" at bounding box center [465, 364] width 60 height 26
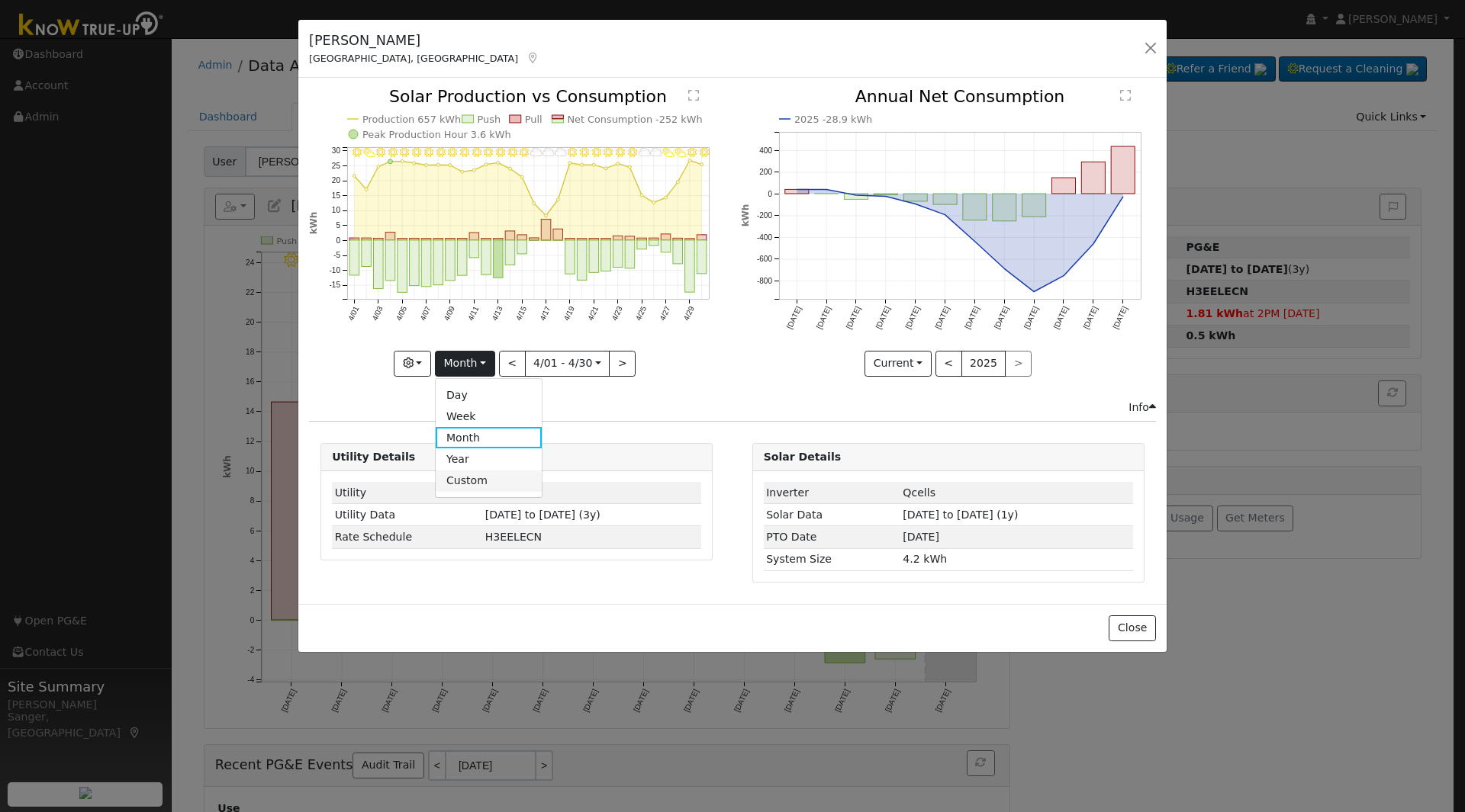
click at [482, 479] on link "Custom" at bounding box center [488, 481] width 106 height 22
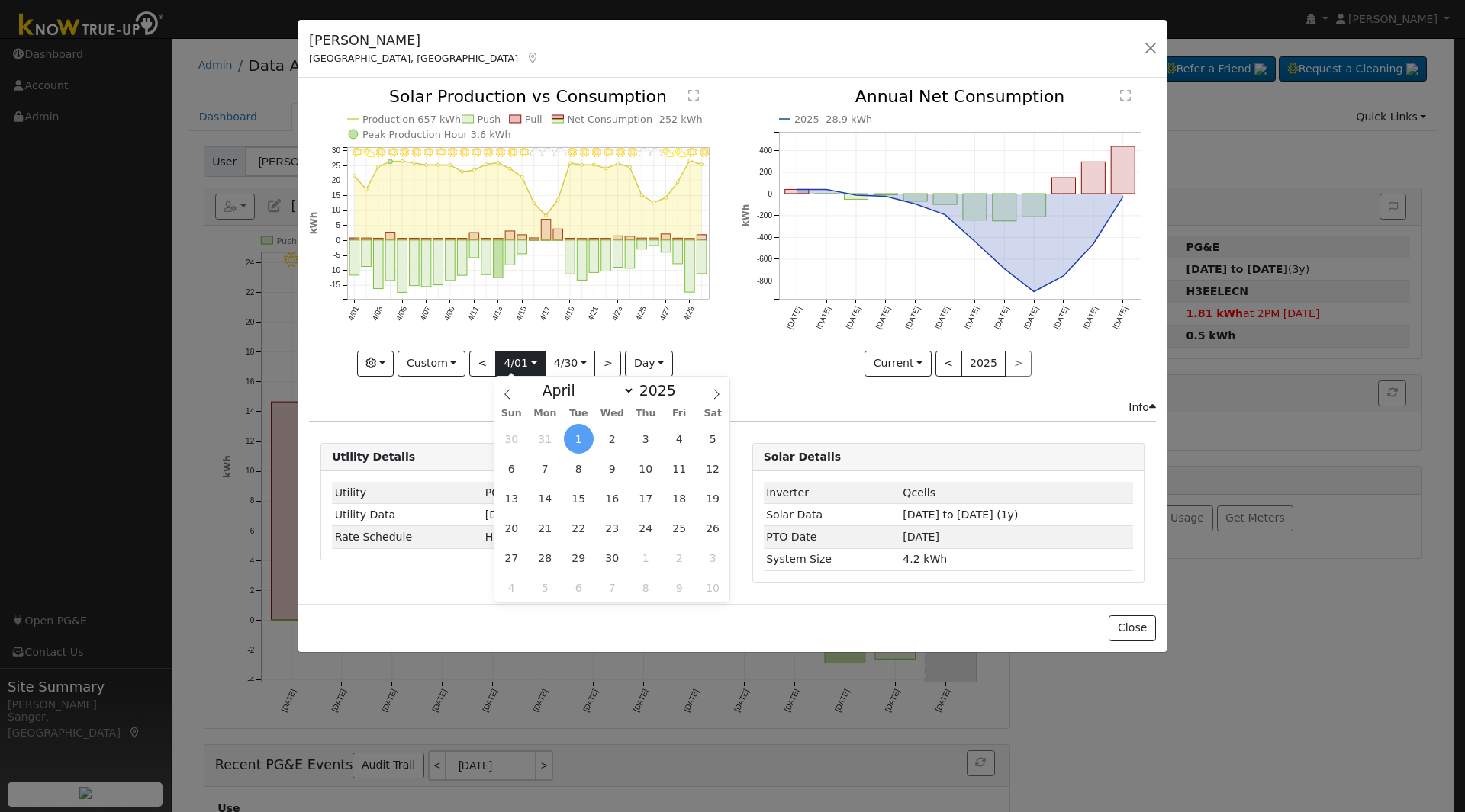
click at [518, 366] on input "2025-04-01" at bounding box center [520, 364] width 49 height 24
click at [570, 391] on select "January February March April May June July August September October November De…" at bounding box center [585, 390] width 100 height 18
select select "9"
click at [547, 381] on select "January February March April May June July August September October November De…" at bounding box center [585, 390] width 100 height 18
click at [679, 398] on span at bounding box center [684, 394] width 10 height 8
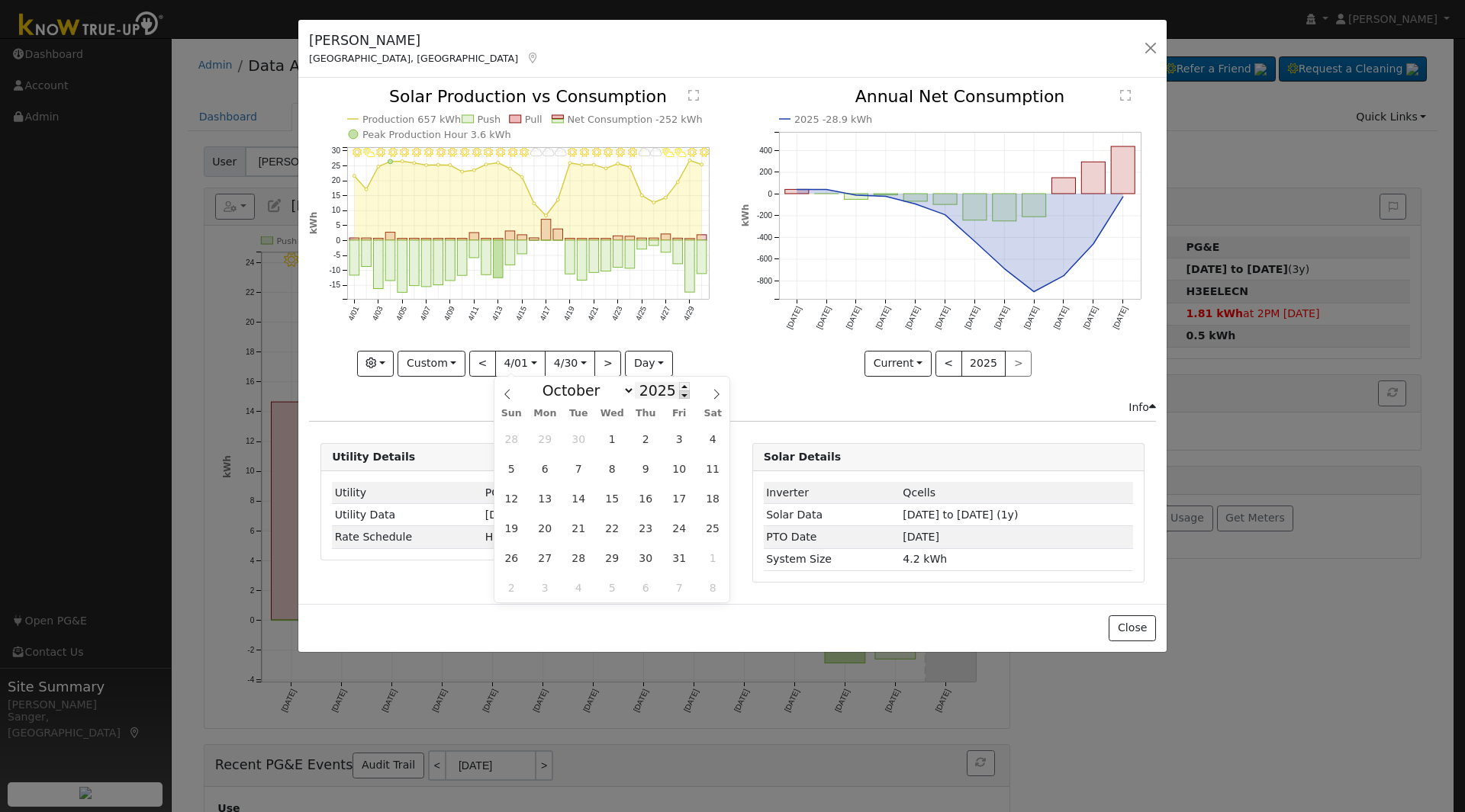
type input "2024"
click at [620, 496] on span "16" at bounding box center [612, 498] width 30 height 30
type input "2024-10-16"
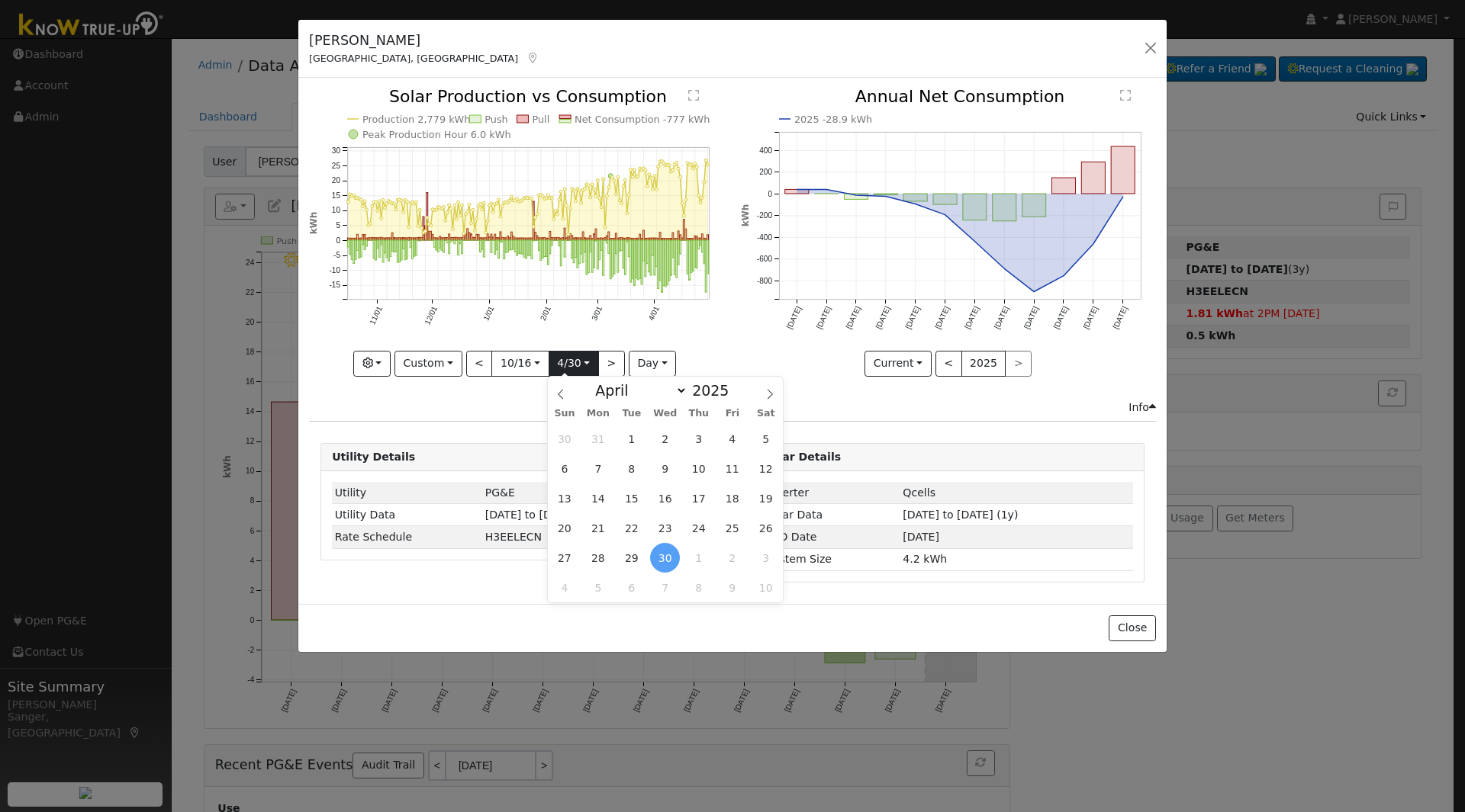
click at [572, 364] on input "2025-04-30" at bounding box center [574, 364] width 49 height 24
click at [625, 396] on select "January February March April May June July August September October November De…" at bounding box center [638, 390] width 100 height 18
select select "9"
click at [600, 381] on select "January February March April May June July August September October November De…" at bounding box center [638, 390] width 100 height 18
click at [669, 504] on span "15" at bounding box center [665, 498] width 30 height 30
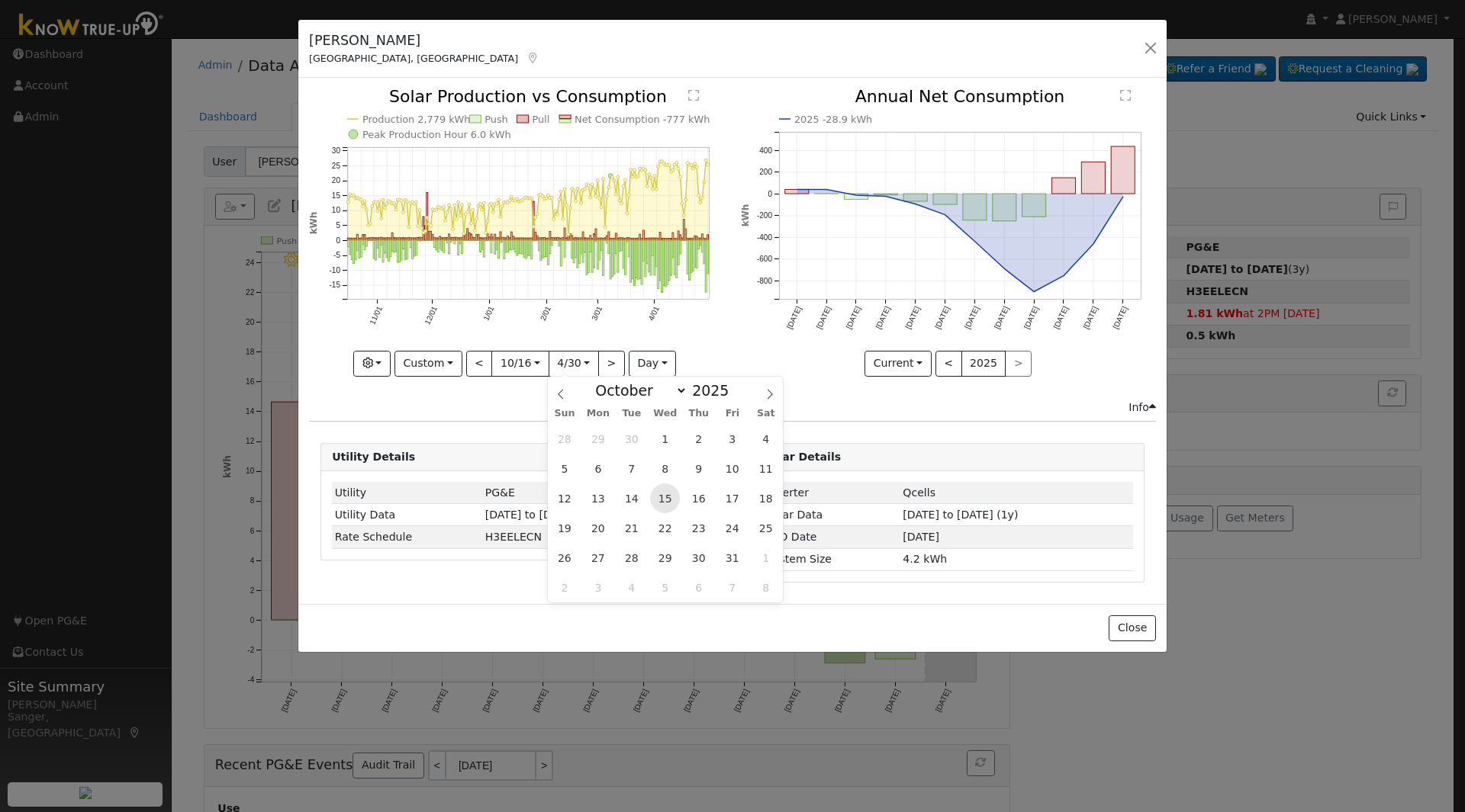
type input "2025-10-15"
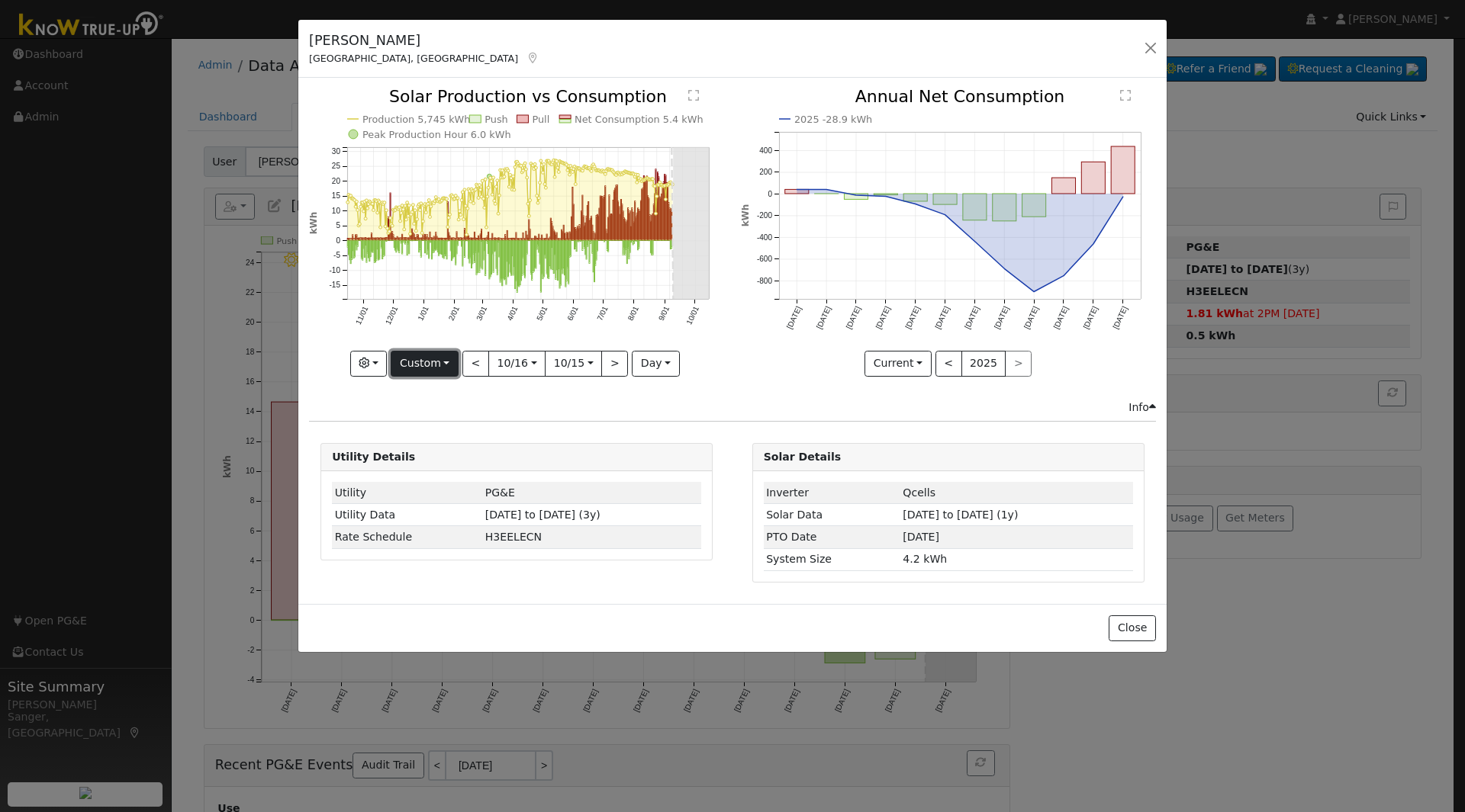
click at [417, 367] on button "Custom" at bounding box center [424, 364] width 68 height 26
click at [425, 396] on link "Day" at bounding box center [444, 394] width 106 height 22
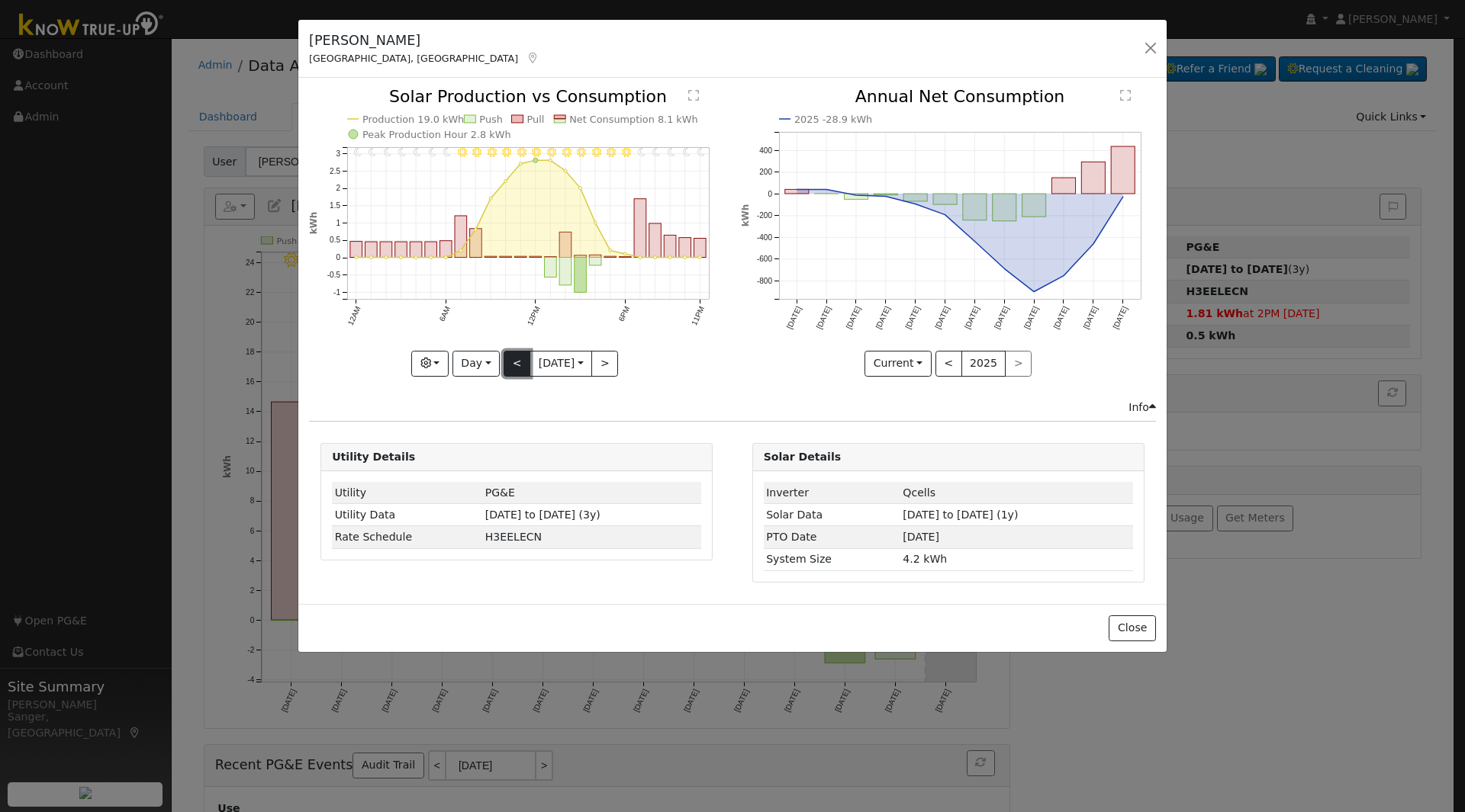
click at [511, 359] on button "<" at bounding box center [517, 364] width 26 height 26
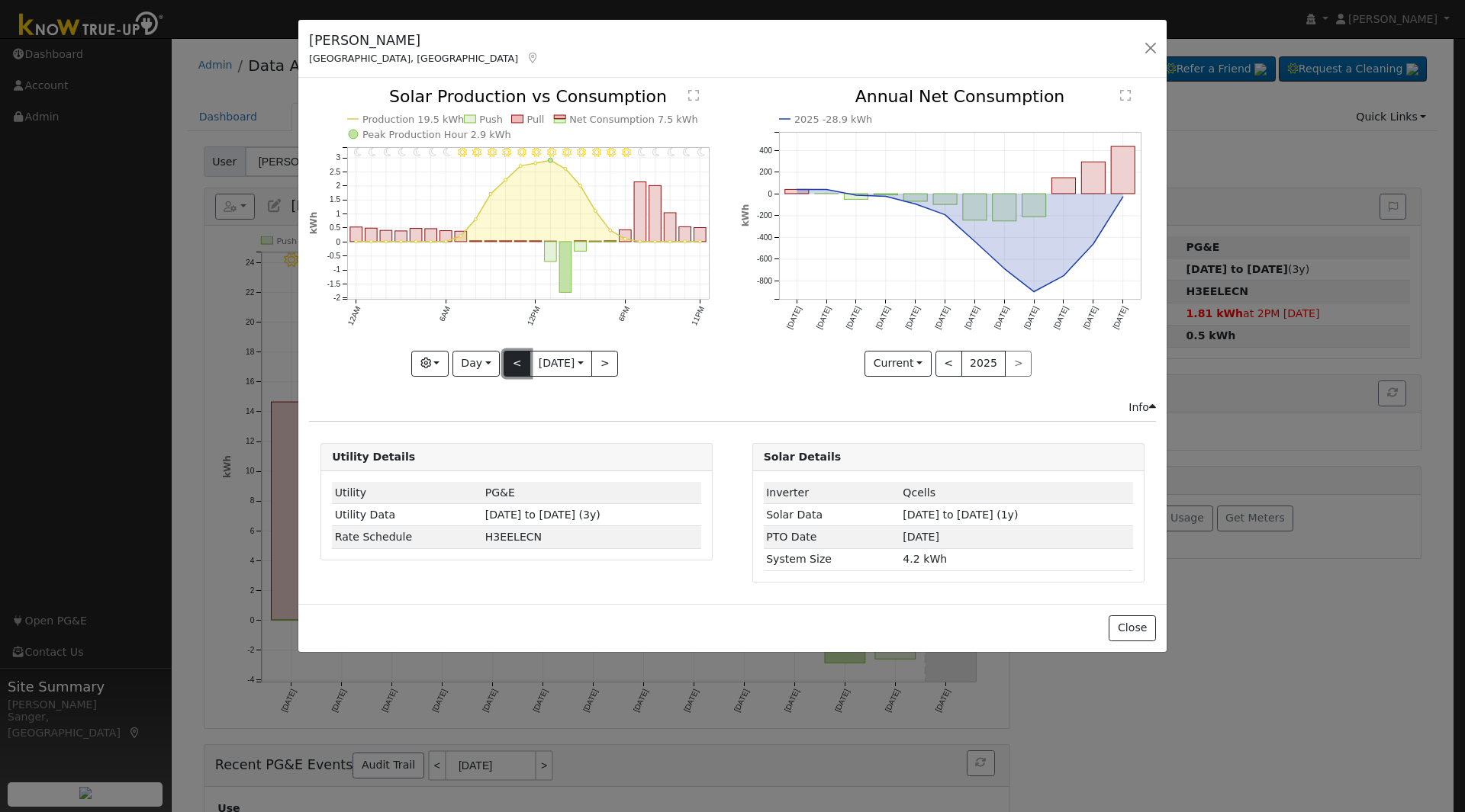
click at [511, 359] on button "<" at bounding box center [517, 364] width 26 height 26
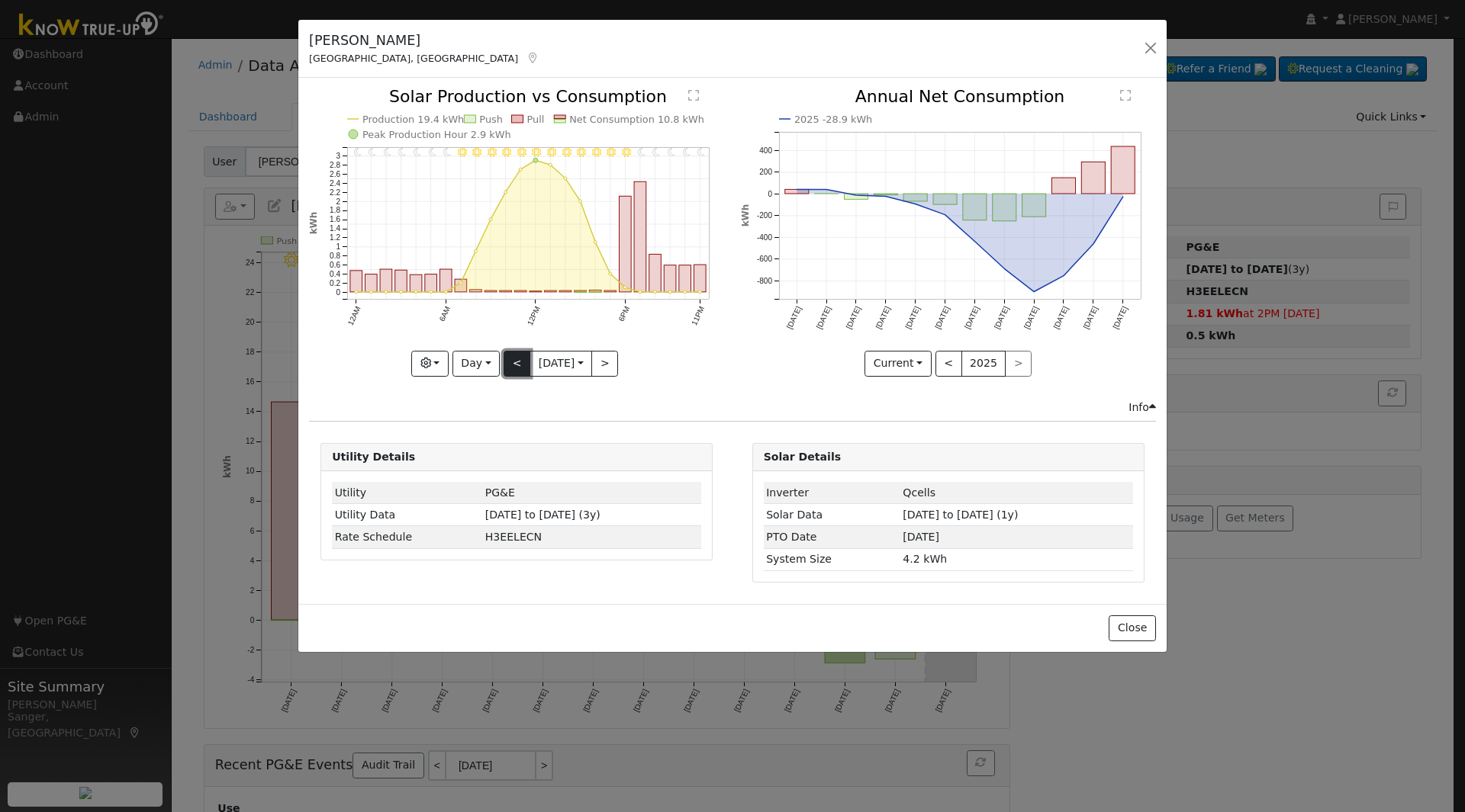
click at [511, 359] on button "<" at bounding box center [517, 364] width 26 height 26
click at [515, 358] on button "<" at bounding box center [517, 364] width 26 height 26
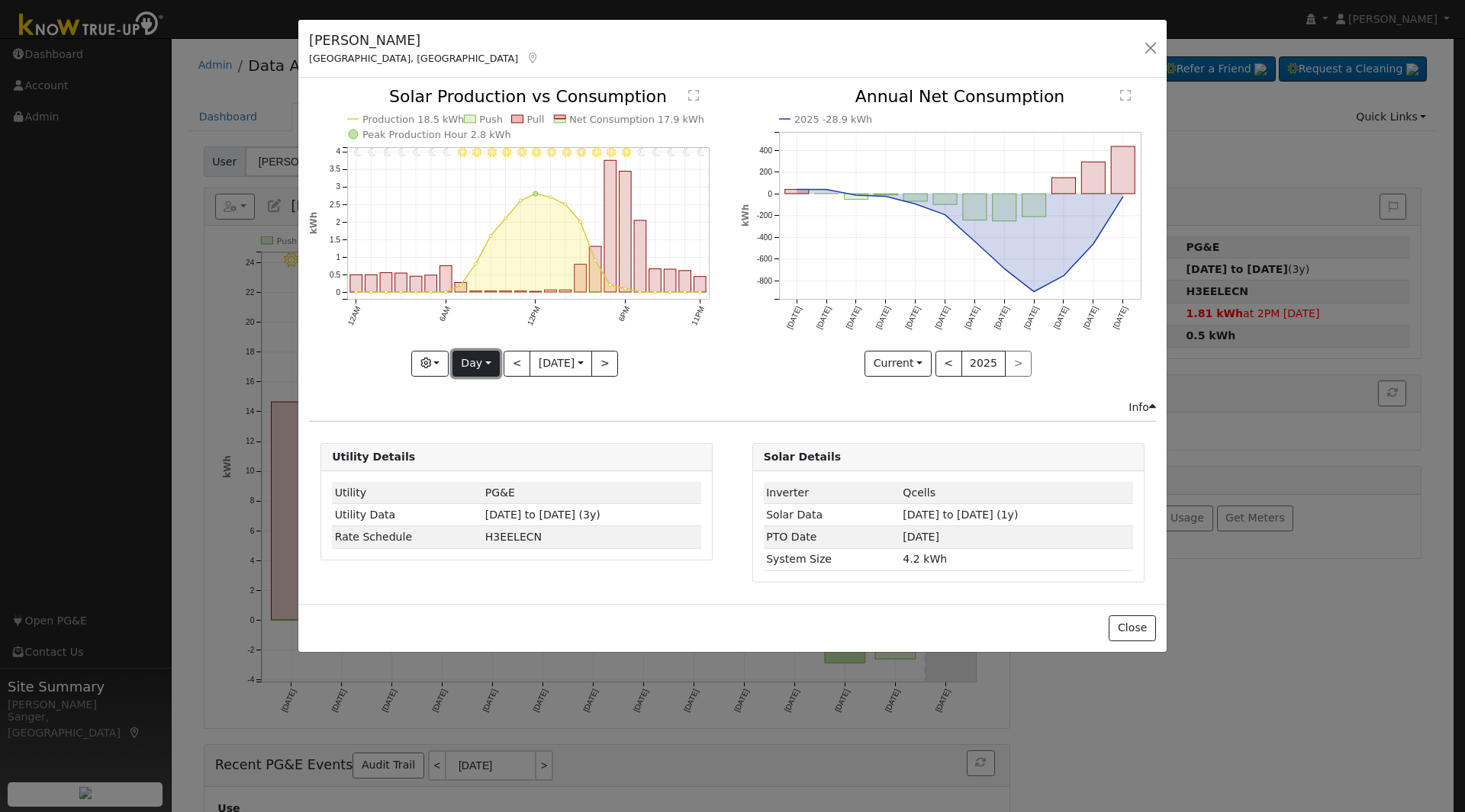
click at [462, 361] on button "Day" at bounding box center [476, 364] width 47 height 26
click at [951, 363] on button "<" at bounding box center [948, 364] width 26 height 26
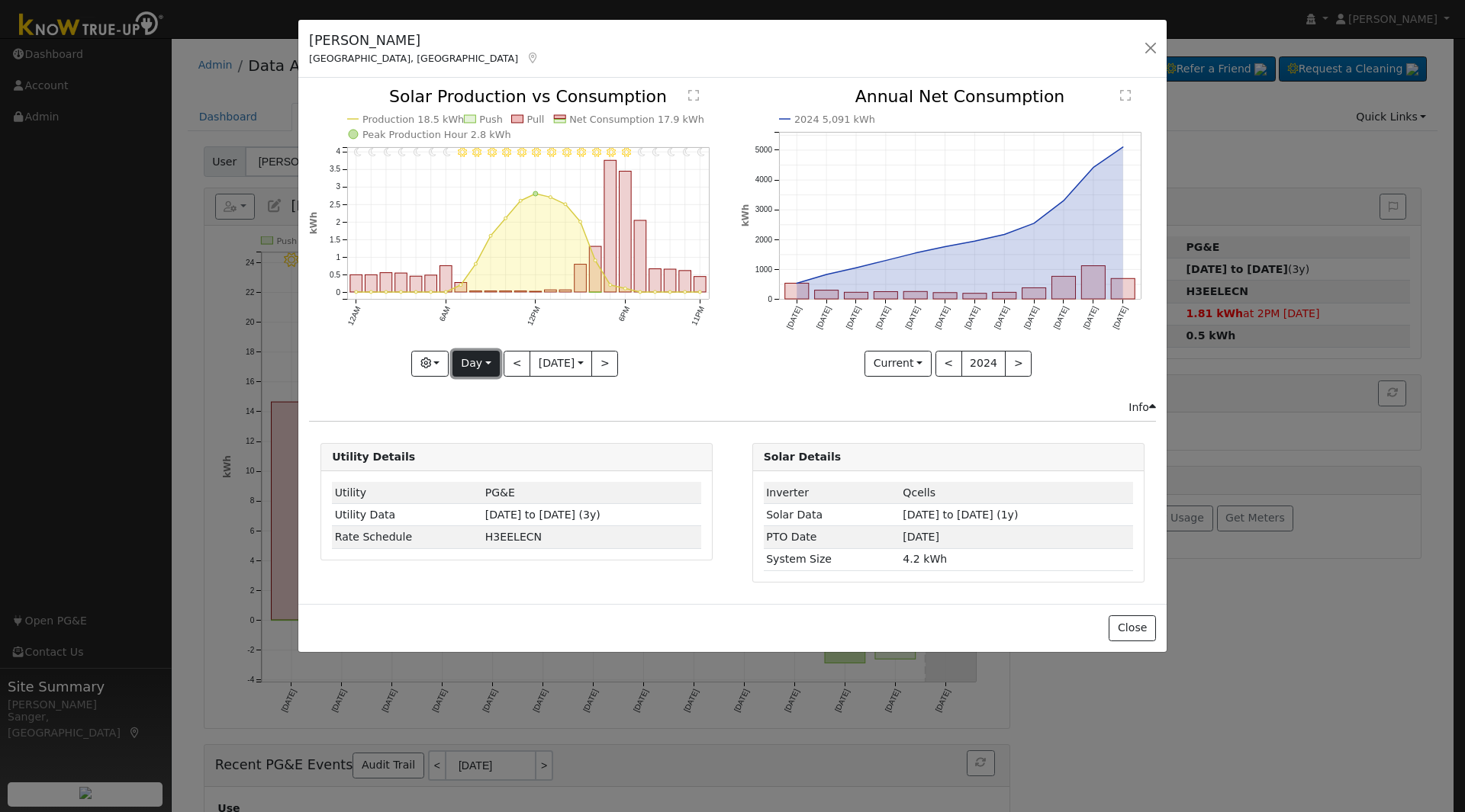
click at [465, 355] on button "Day" at bounding box center [476, 364] width 47 height 26
click at [472, 436] on link "Month" at bounding box center [506, 437] width 106 height 22
type input "2025-08-01"
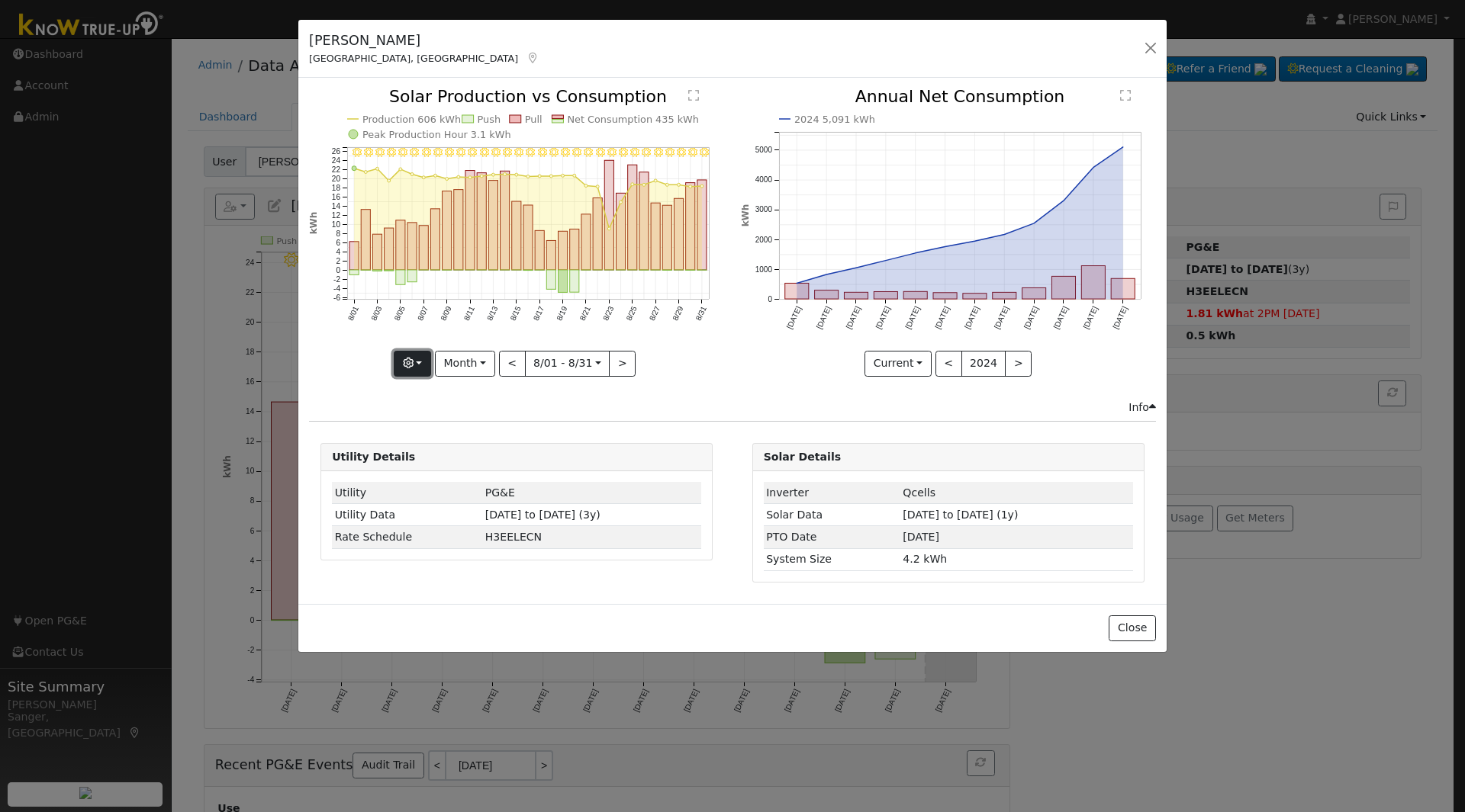
click at [413, 358] on icon "button" at bounding box center [408, 362] width 10 height 10
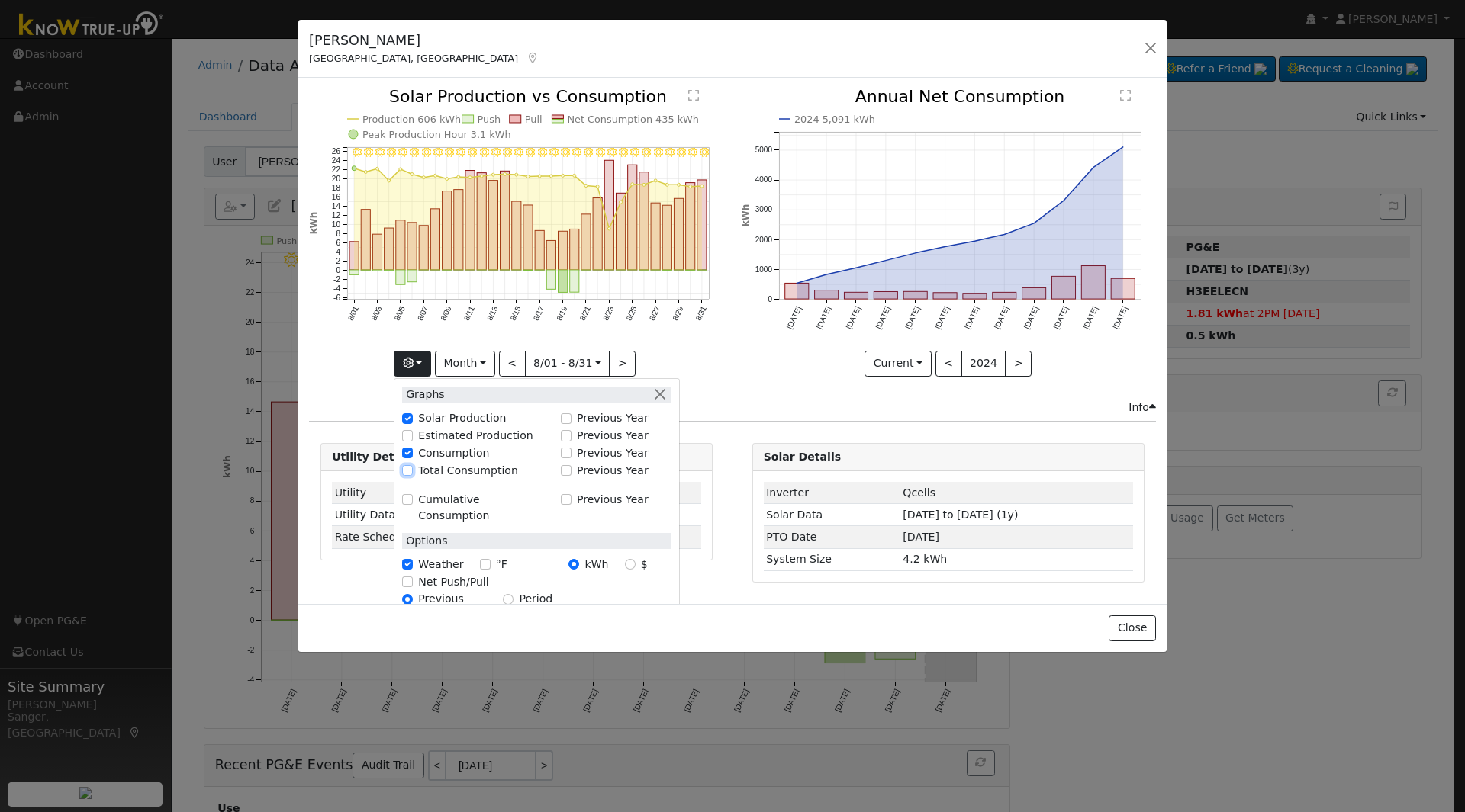
click at [412, 469] on input "Total Consumption" at bounding box center [407, 470] width 10 height 10
checkbox input "true"
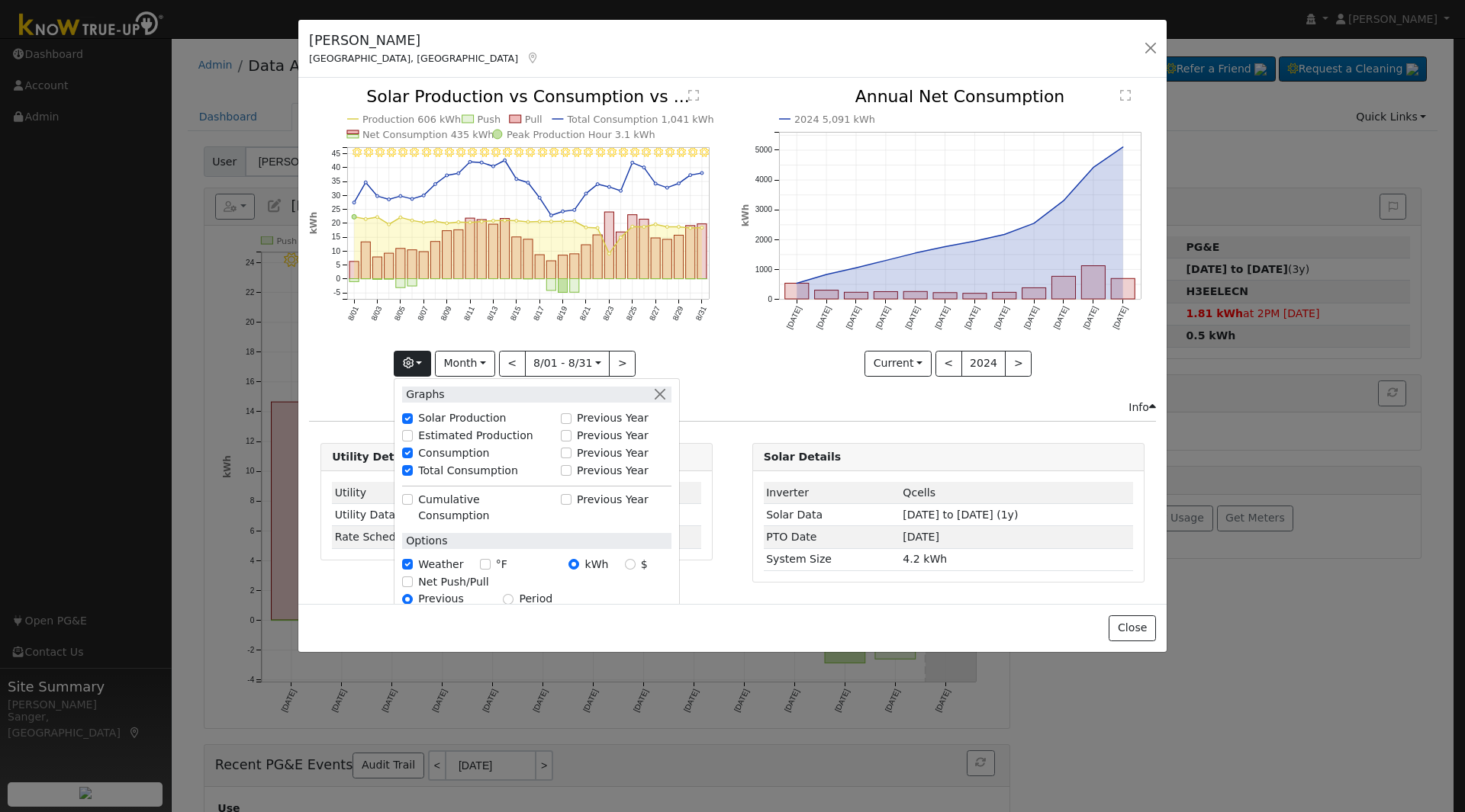
click at [760, 378] on div "2024 5,091 kWh Sep '23 Oct '23 Nov '23 Dec '23 Jan '24 Feb '24 Mar '24 Apr '24 …" at bounding box center [948, 243] width 431 height 311
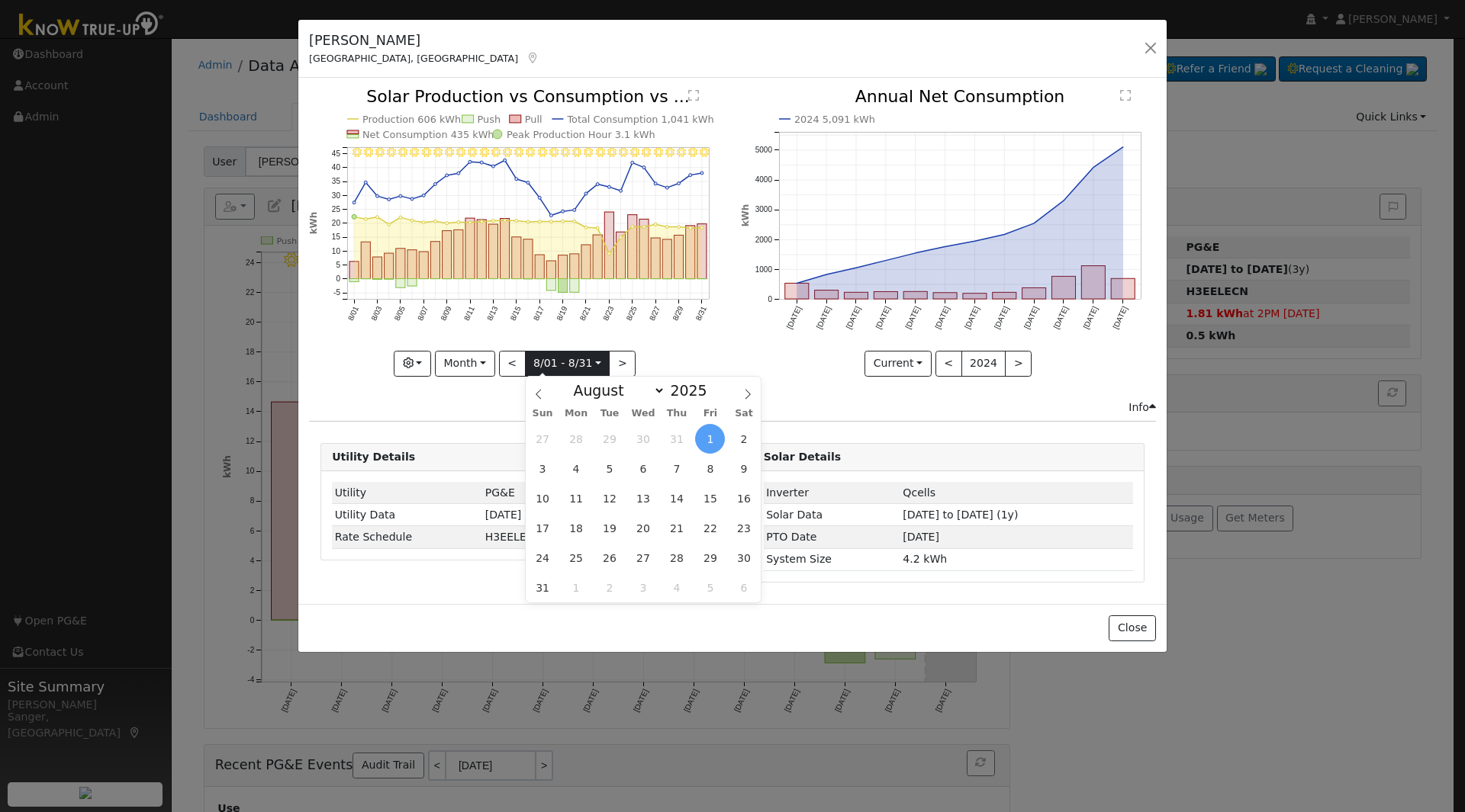
click at [559, 368] on input "2025-08-01" at bounding box center [567, 364] width 84 height 24
click at [710, 395] on span at bounding box center [715, 394] width 10 height 8
type input "2024"
click at [678, 437] on span "1" at bounding box center [676, 439] width 30 height 30
type input "2024-08-01"
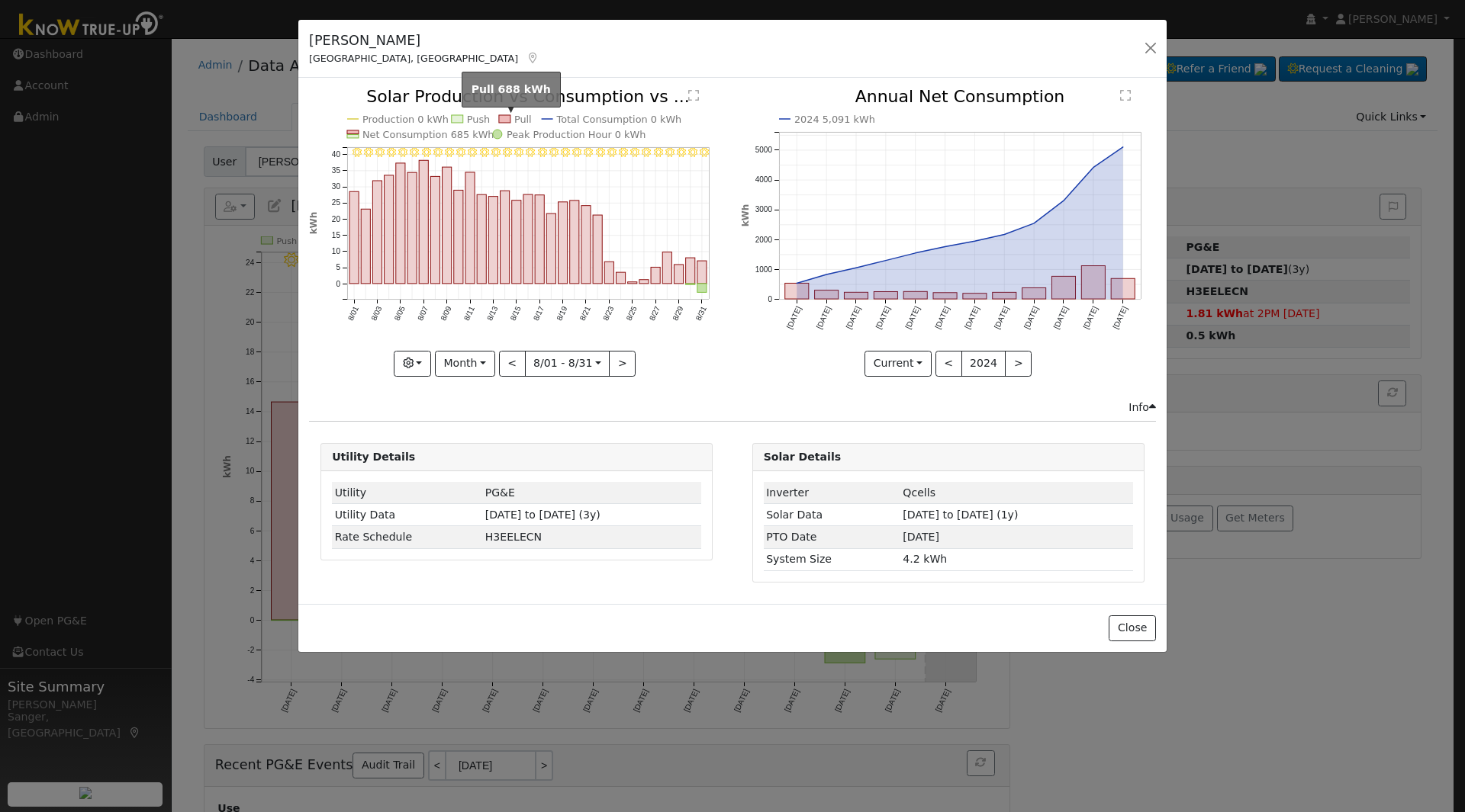
click at [506, 117] on rect at bounding box center [504, 119] width 11 height 8
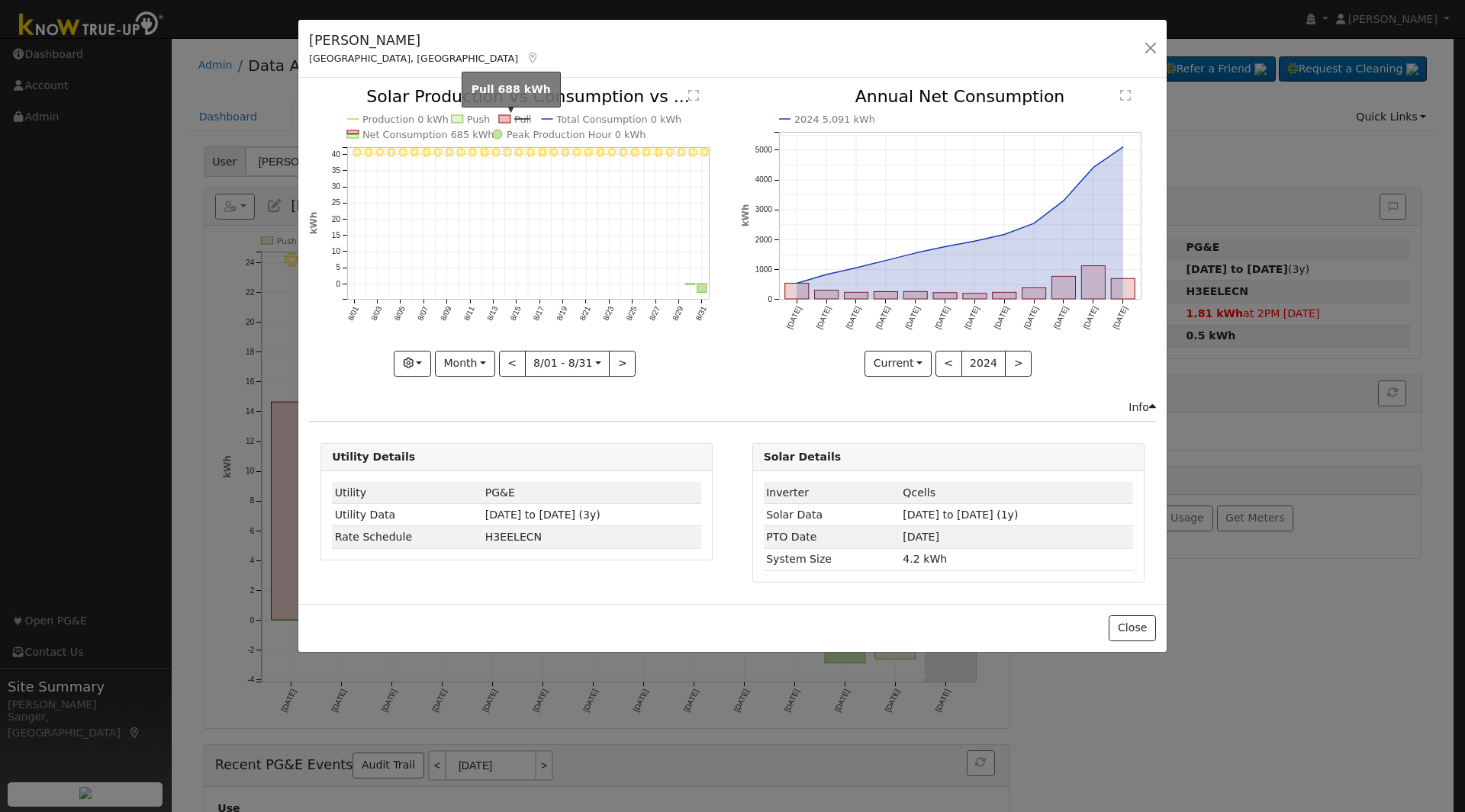
click at [506, 117] on rect at bounding box center [504, 119] width 11 height 8
